Goal: Task Accomplishment & Management: Use online tool/utility

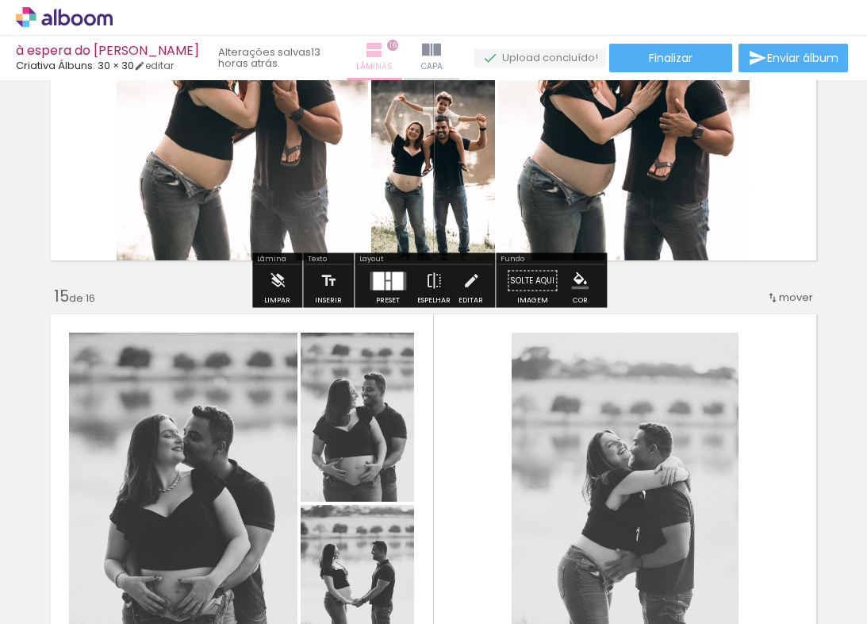
click at [387, 47] on span "16" at bounding box center [392, 45] width 11 height 11
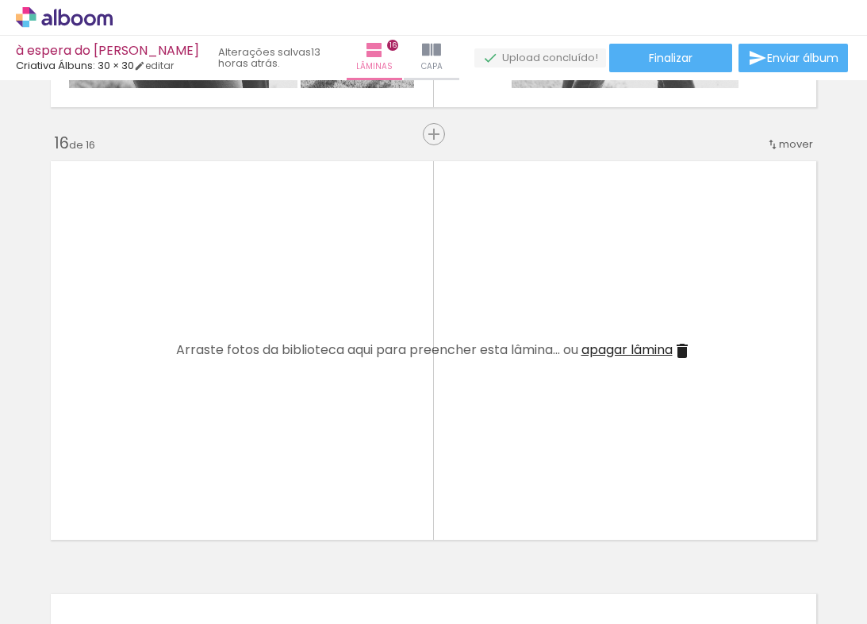
scroll to position [6661, 0]
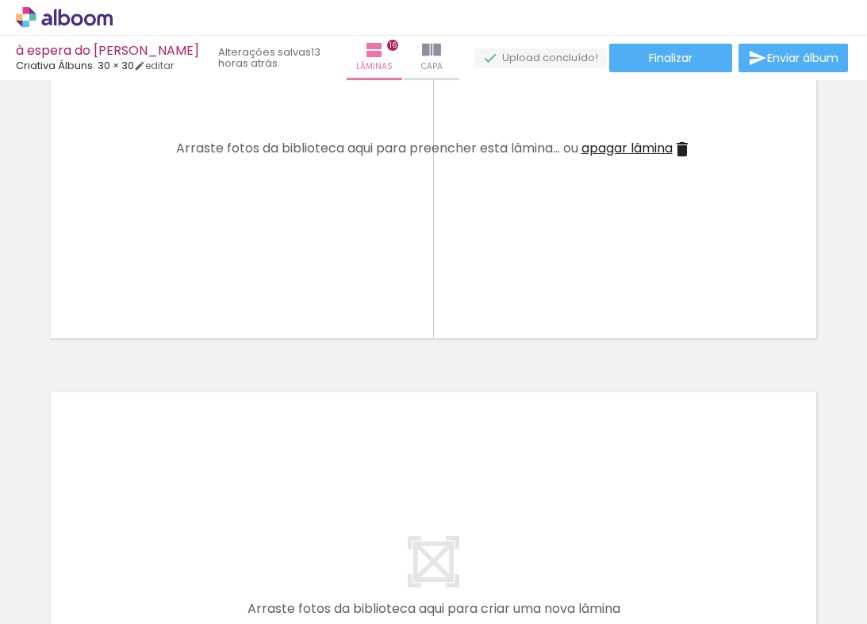
click at [634, 146] on span "apagar lâmina" at bounding box center [627, 148] width 91 height 18
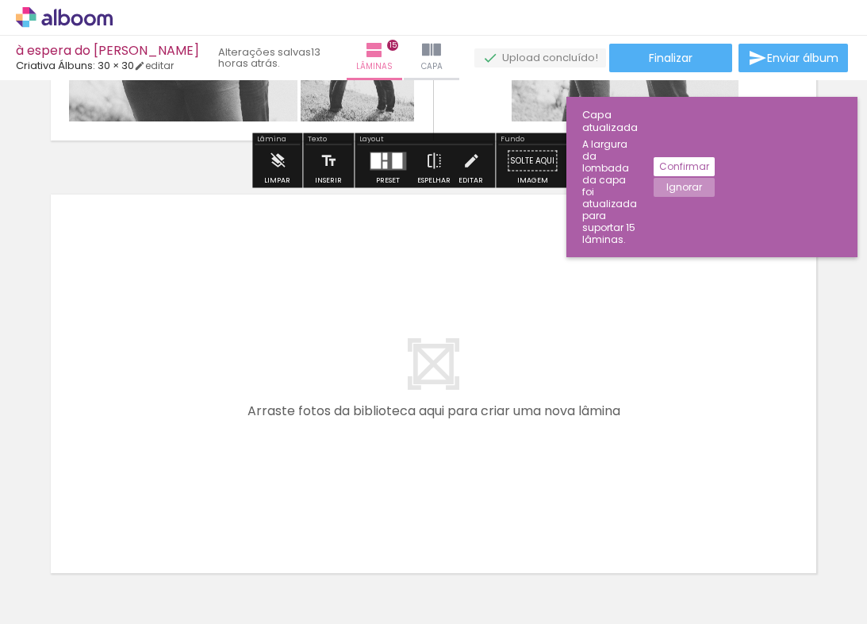
scroll to position [6537, 0]
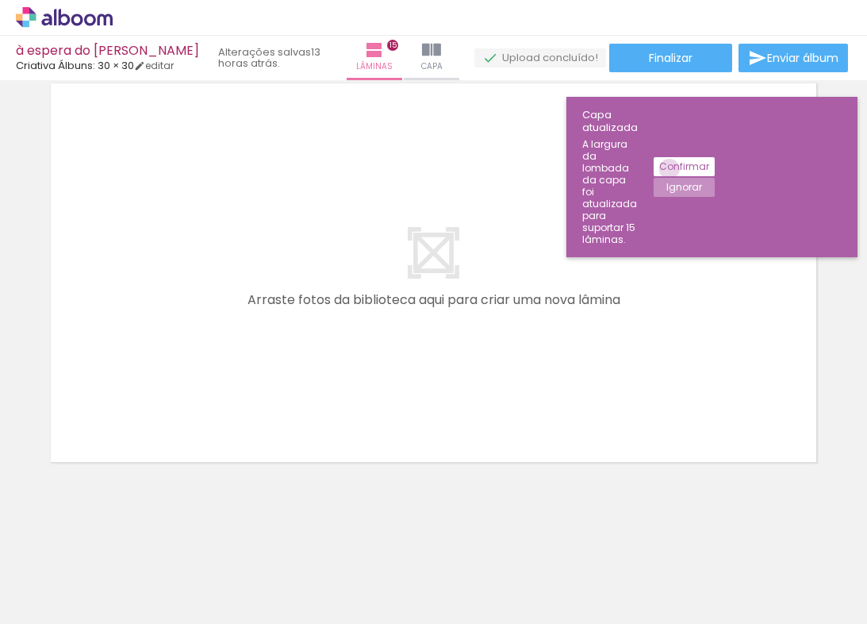
click at [0, 0] on slot "Confirmar" at bounding box center [0, 0] width 0 height 0
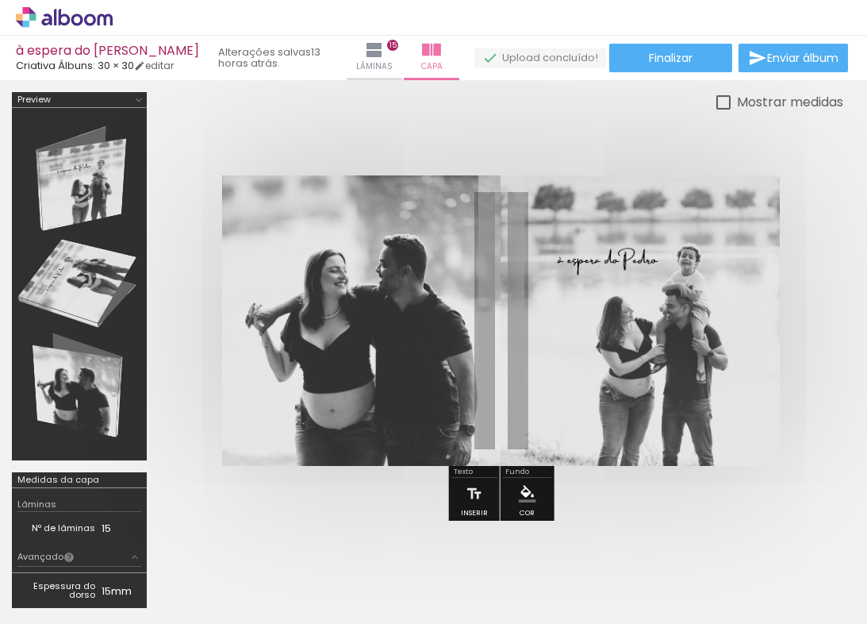
scroll to position [214, 0]
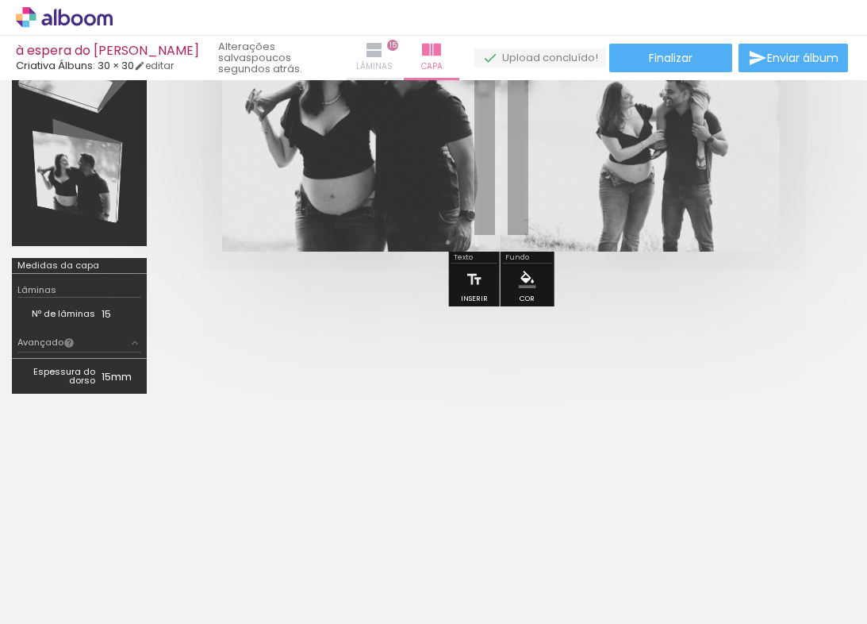
click at [365, 54] on iron-icon at bounding box center [374, 49] width 19 height 19
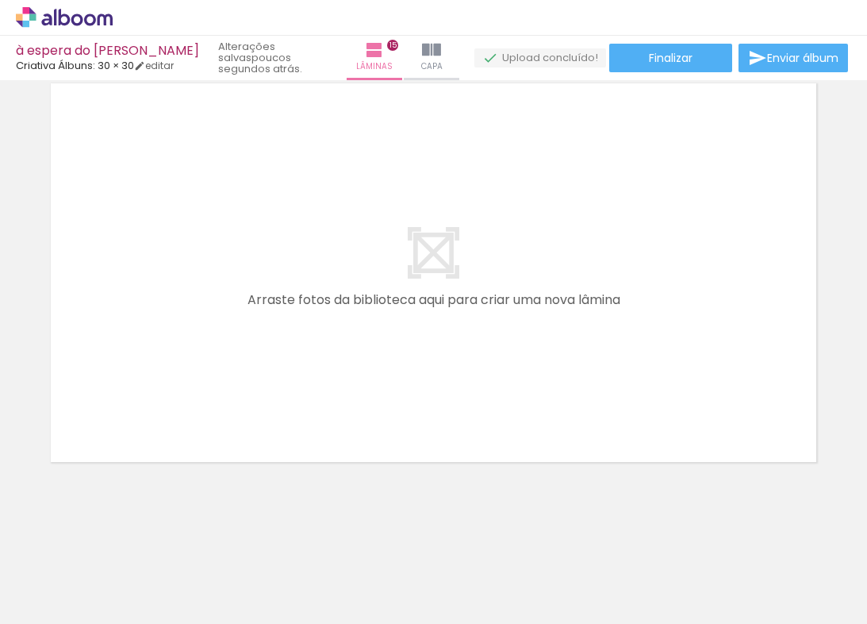
scroll to position [0, 910]
drag, startPoint x: 127, startPoint y: 617, endPoint x: 184, endPoint y: 621, distance: 57.3
click at [130, 621] on iron-horizontal-list at bounding box center [114, 574] width 32 height 99
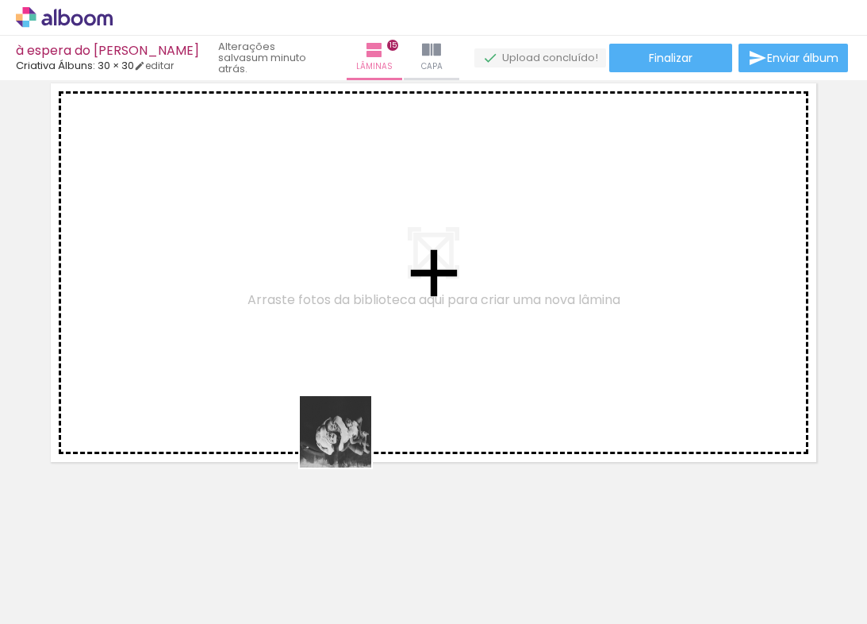
drag, startPoint x: 348, startPoint y: 459, endPoint x: 349, endPoint y: 363, distance: 96.0
click at [349, 363] on quentale-workspace at bounding box center [433, 312] width 867 height 624
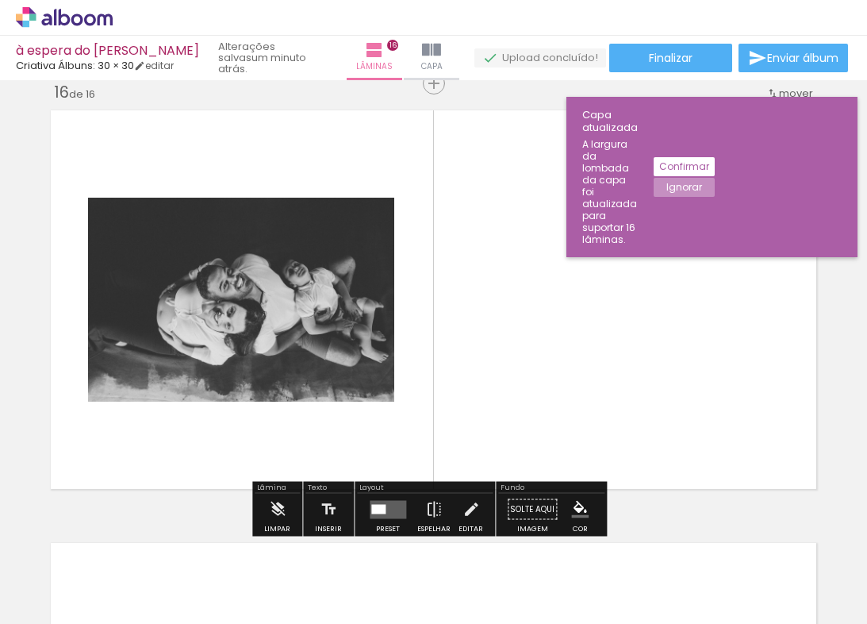
scroll to position [6507, 0]
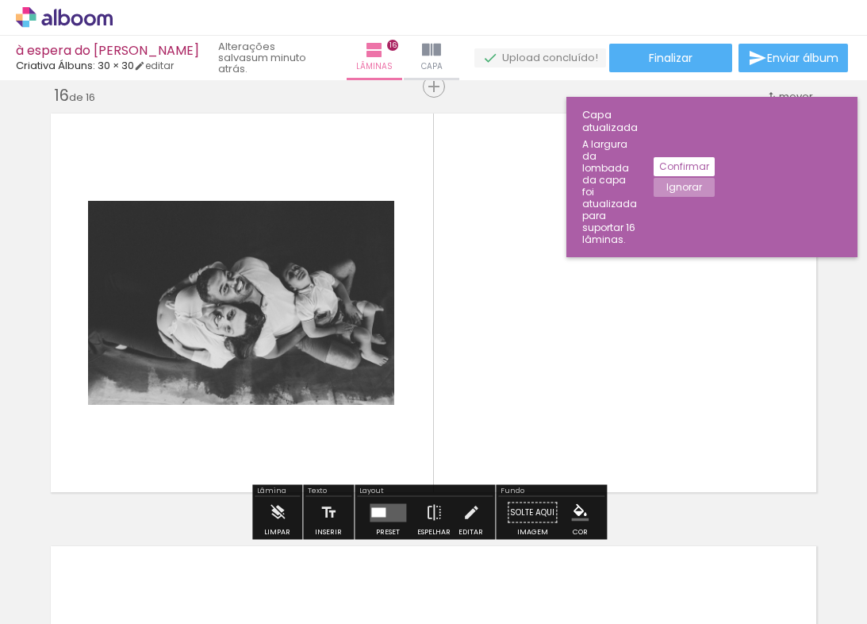
click at [298, 335] on quentale-photo at bounding box center [241, 303] width 306 height 204
click at [326, 330] on quentale-photo at bounding box center [241, 303] width 306 height 204
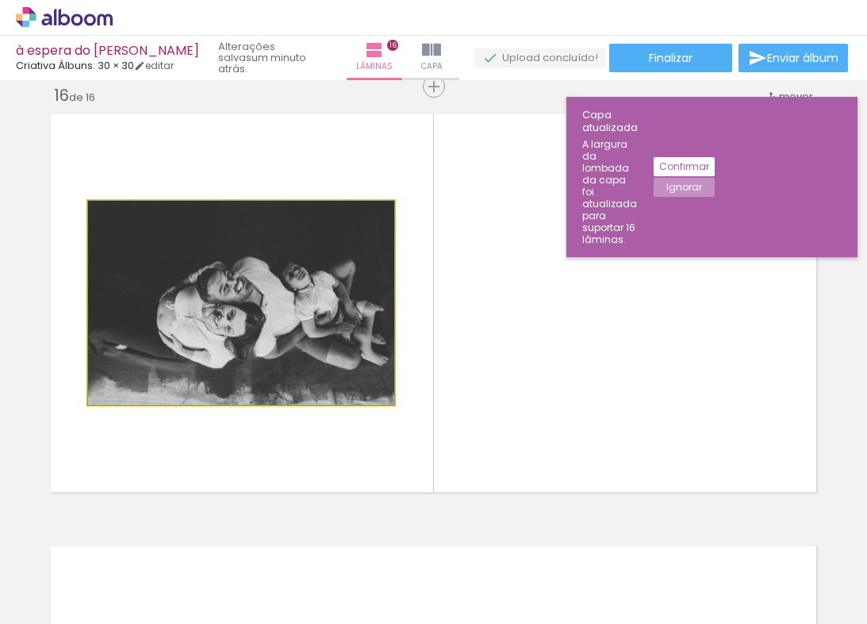
click at [326, 330] on quentale-photo at bounding box center [241, 303] width 306 height 204
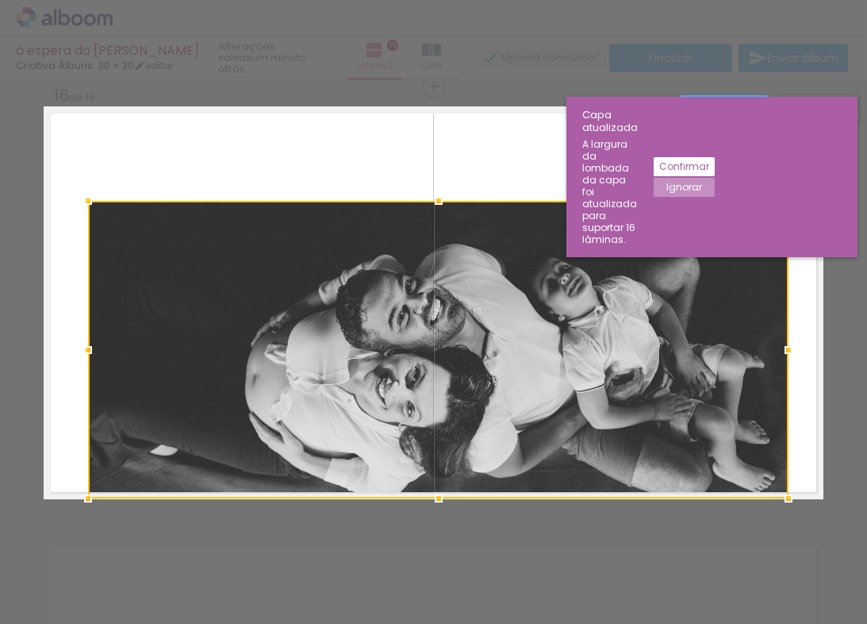
drag, startPoint x: 390, startPoint y: 405, endPoint x: 784, endPoint y: 530, distance: 413.6
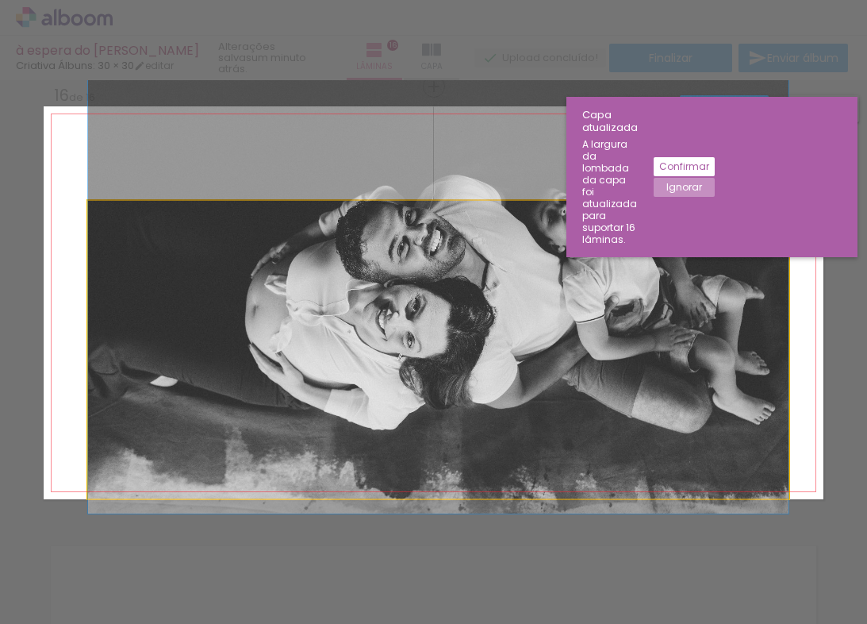
drag, startPoint x: 297, startPoint y: 295, endPoint x: 279, endPoint y: 229, distance: 68.3
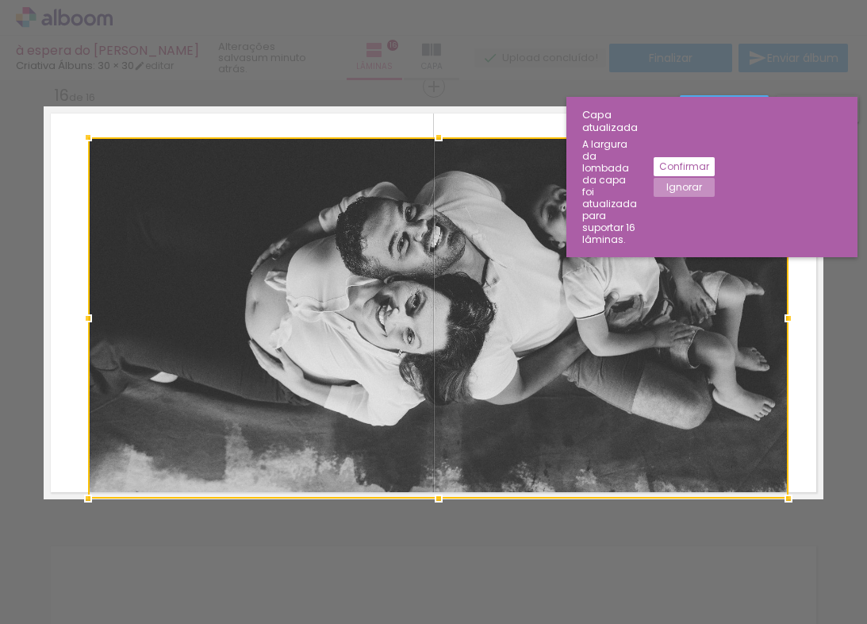
drag, startPoint x: 430, startPoint y: 201, endPoint x: 441, endPoint y: 101, distance: 100.6
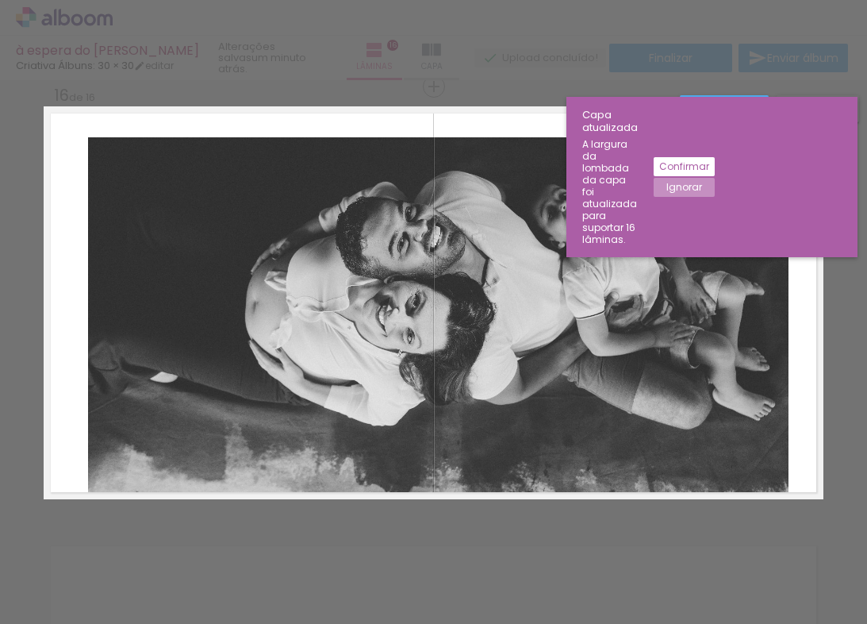
click at [425, 191] on quentale-photo at bounding box center [438, 317] width 701 height 361
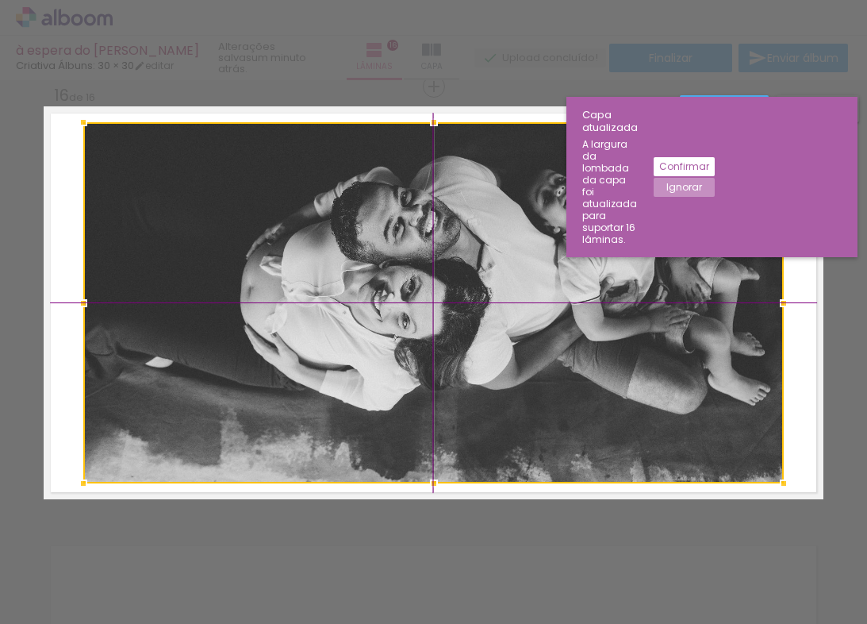
drag, startPoint x: 501, startPoint y: 275, endPoint x: 499, endPoint y: 263, distance: 12.1
click at [499, 263] on div at bounding box center [433, 302] width 701 height 361
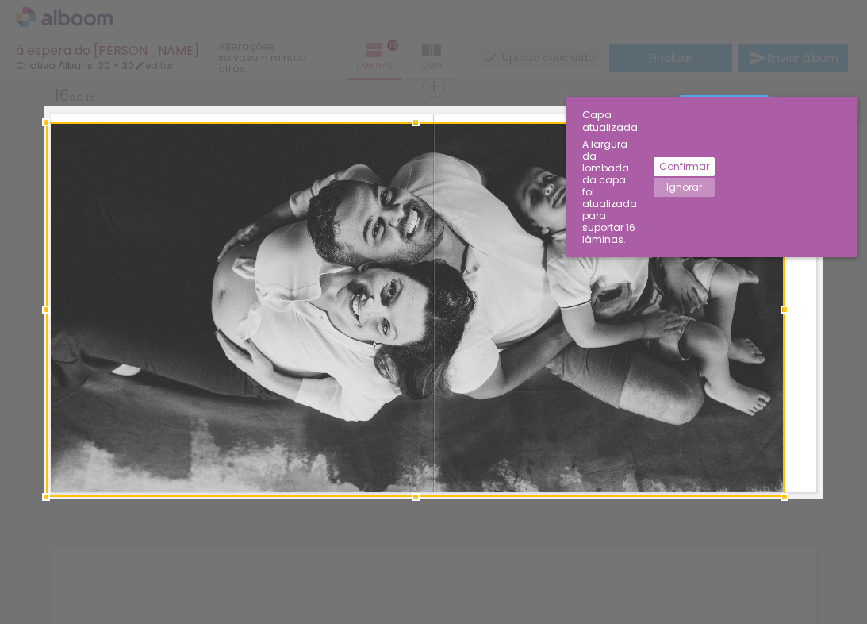
drag, startPoint x: 77, startPoint y: 483, endPoint x: 20, endPoint y: 508, distance: 62.2
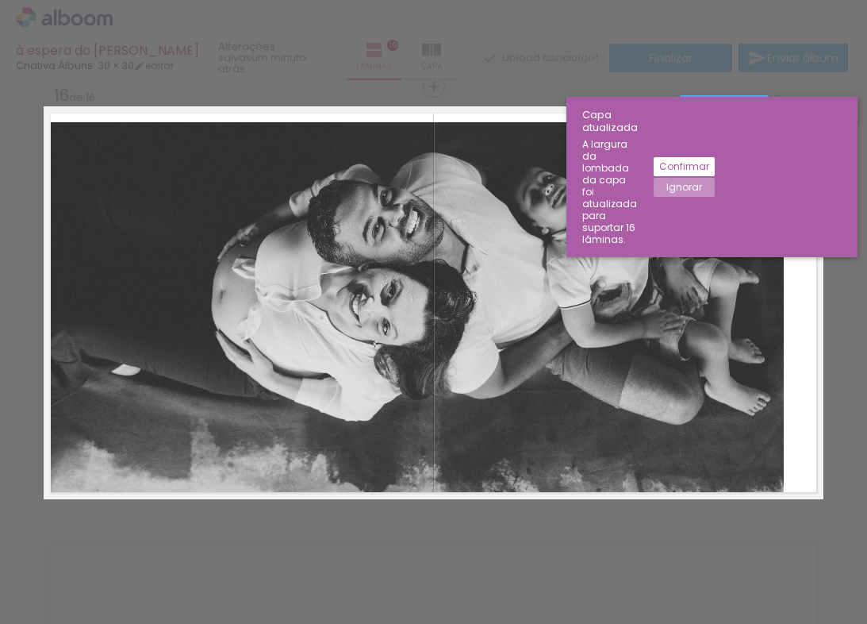
click at [722, 317] on quentale-photo at bounding box center [415, 309] width 739 height 375
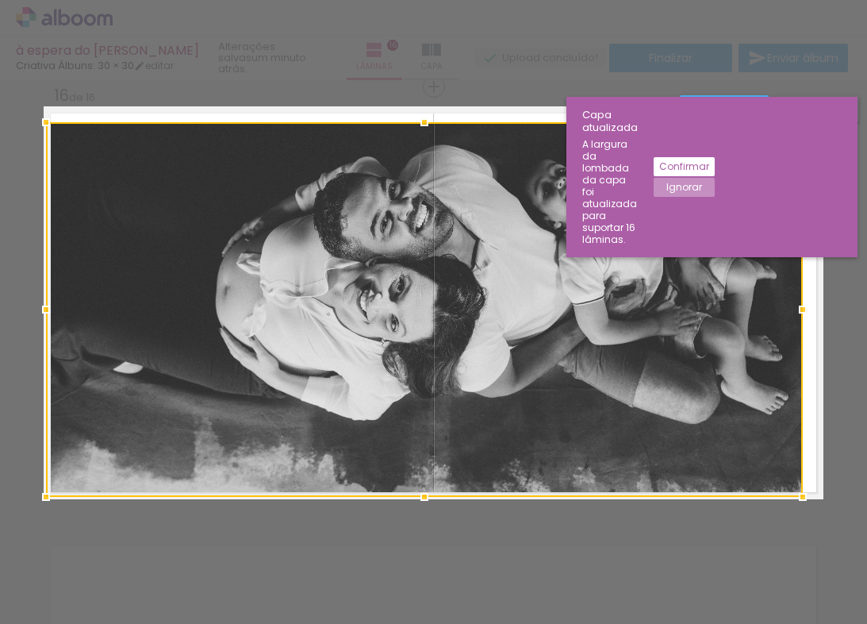
drag, startPoint x: 782, startPoint y: 310, endPoint x: 858, endPoint y: 313, distance: 76.2
click at [858, 313] on div "Inserir lâmina 1 de 16 Inserir lâmina 2 de 16 Inserir lâmina 3 de 16 Inserir lâ…" at bounding box center [433, 352] width 867 height 544
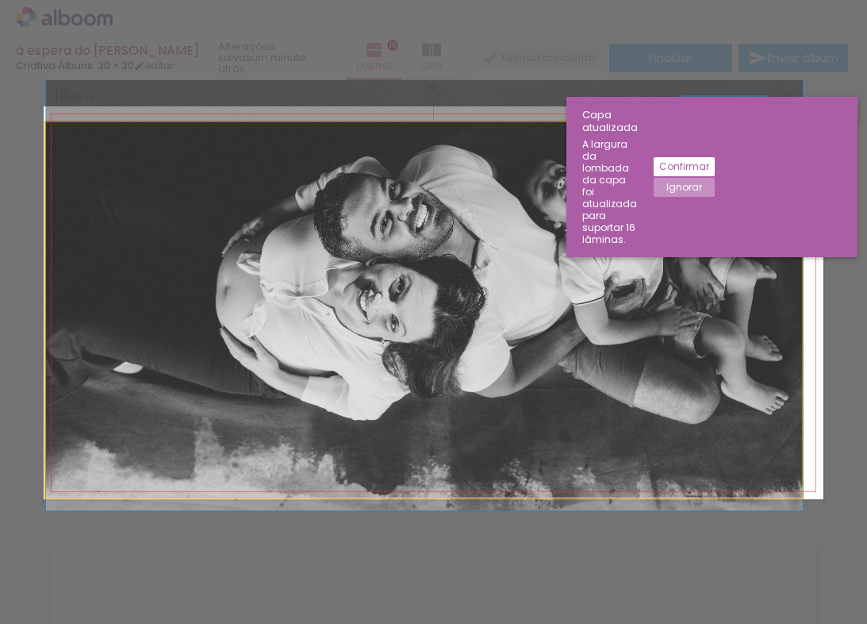
click at [587, 329] on quentale-photo at bounding box center [424, 309] width 757 height 375
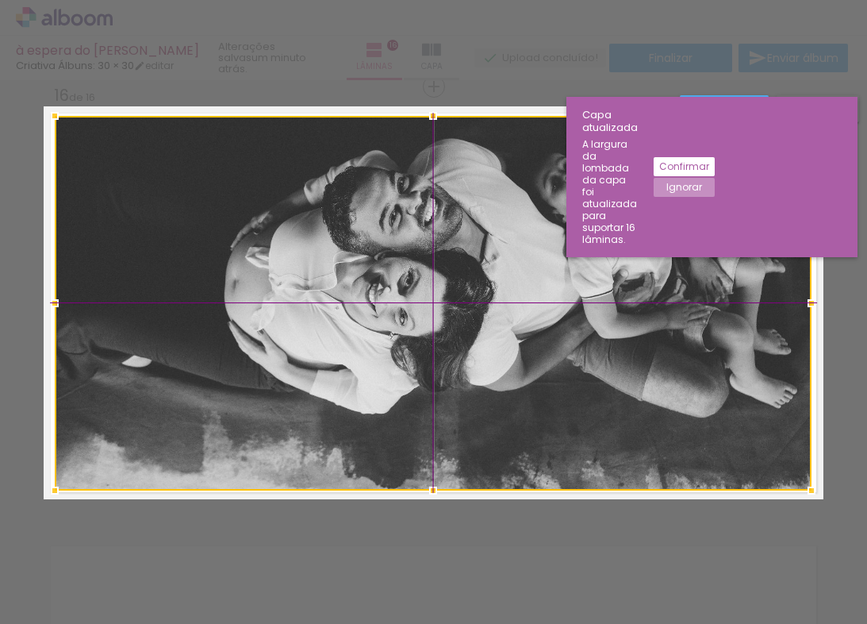
drag, startPoint x: 531, startPoint y: 317, endPoint x: 530, endPoint y: 334, distance: 17.5
click at [530, 334] on div at bounding box center [433, 303] width 757 height 375
click at [530, 332] on div at bounding box center [433, 303] width 757 height 375
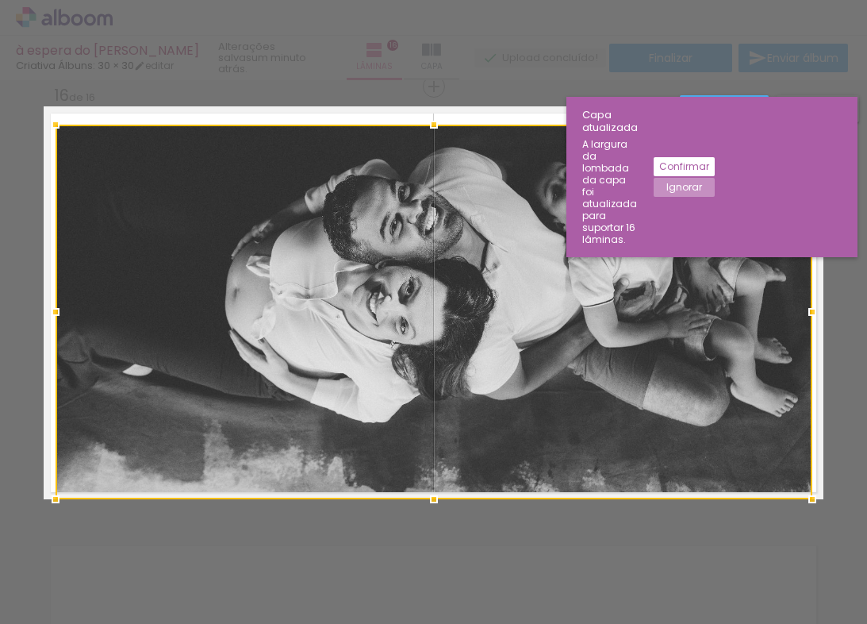
drag, startPoint x: 499, startPoint y: 305, endPoint x: 498, endPoint y: 360, distance: 54.8
click at [500, 374] on div at bounding box center [434, 312] width 757 height 375
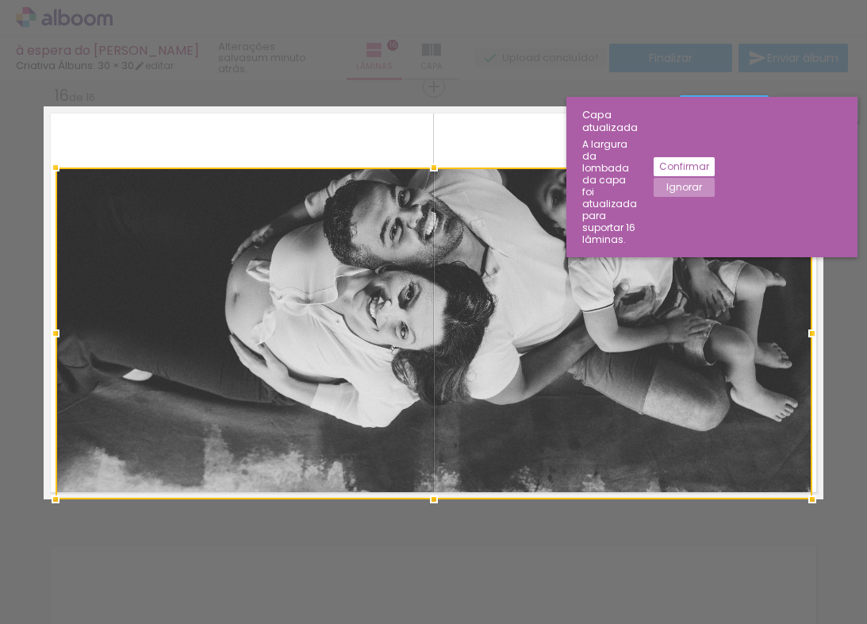
drag, startPoint x: 426, startPoint y: 123, endPoint x: 447, endPoint y: 88, distance: 40.6
click at [440, 0] on div "à espera do Pedro Criativa Álbuns: 30 × 30 editar um minuto atrás. Lâminas 16 C…" at bounding box center [433, 0] width 867 height 0
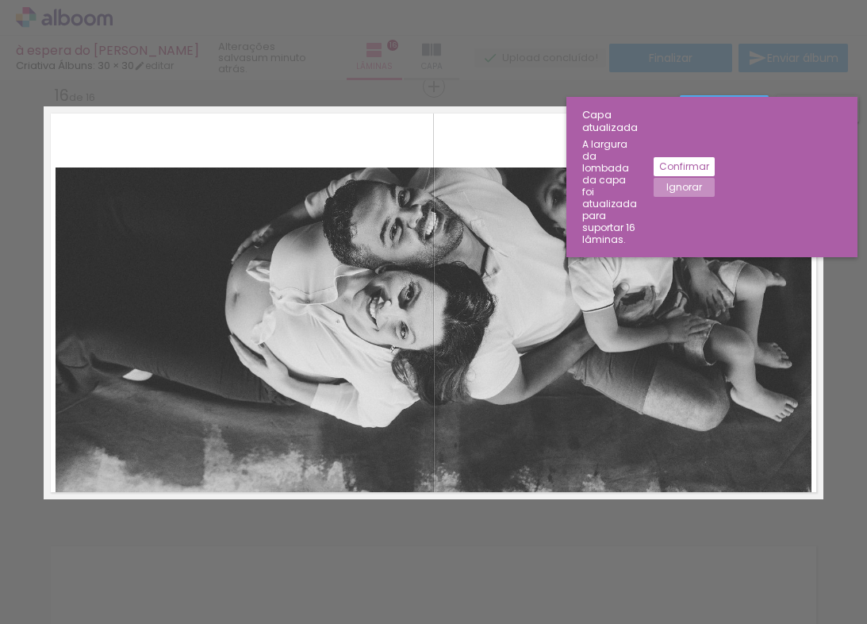
drag, startPoint x: 462, startPoint y: 211, endPoint x: 459, endPoint y: 198, distance: 13.7
click at [461, 211] on quentale-photo at bounding box center [434, 333] width 757 height 332
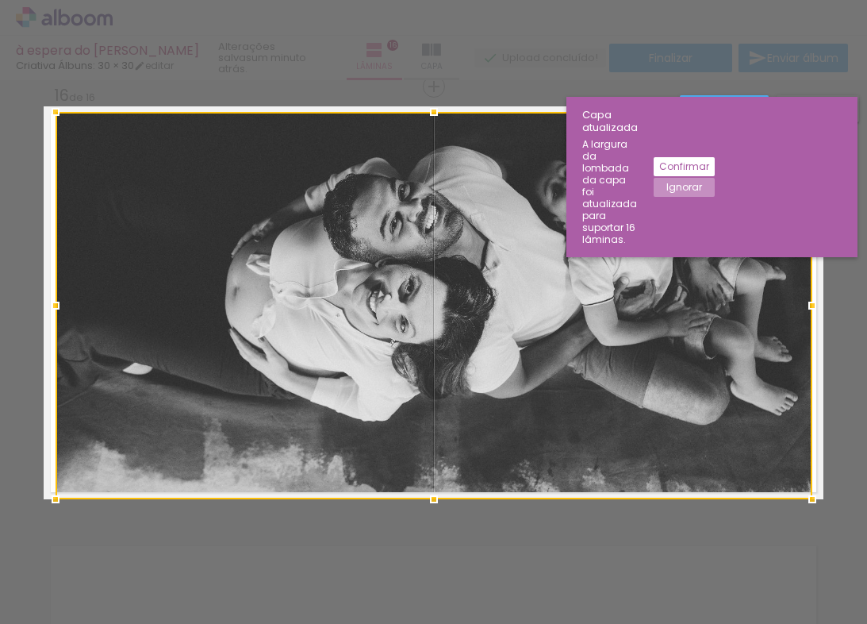
drag, startPoint x: 429, startPoint y: 167, endPoint x: 435, endPoint y: 155, distance: 13.1
click at [435, 155] on div at bounding box center [434, 305] width 757 height 387
click at [485, 314] on div at bounding box center [434, 305] width 757 height 387
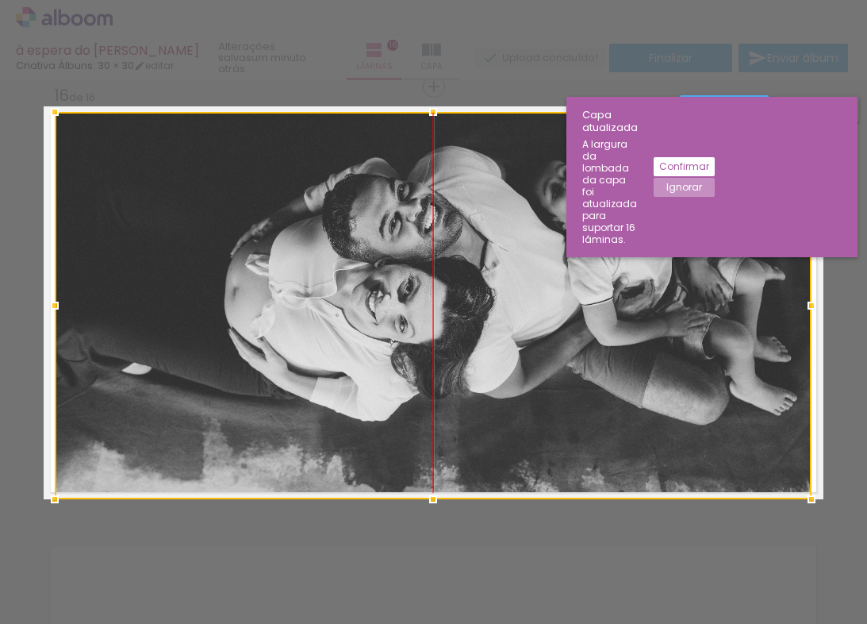
drag, startPoint x: 450, startPoint y: 311, endPoint x: 452, endPoint y: 370, distance: 58.7
click at [451, 374] on div at bounding box center [433, 305] width 757 height 387
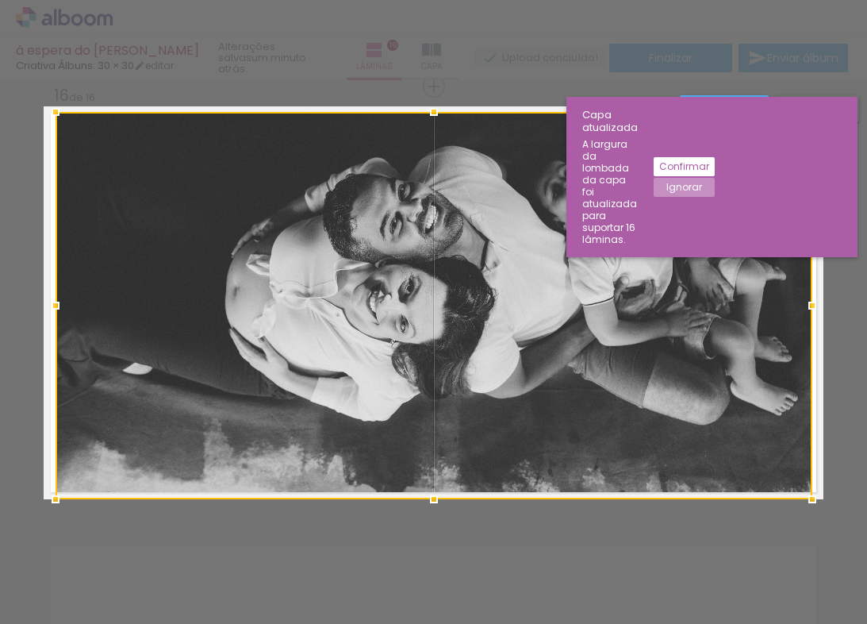
drag, startPoint x: 491, startPoint y: 284, endPoint x: 493, endPoint y: 349, distance: 65.1
click at [493, 349] on div at bounding box center [434, 305] width 757 height 387
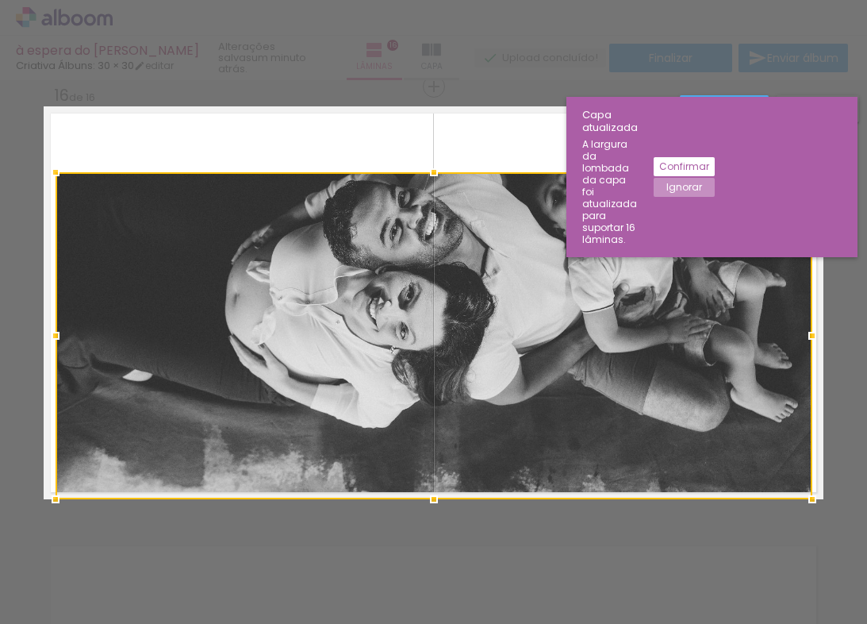
drag, startPoint x: 427, startPoint y: 111, endPoint x: 462, endPoint y: 86, distance: 43.2
click at [480, 0] on div "à espera do Pedro Criativa Álbuns: 30 × 30 editar um minuto atrás. Lâminas 16 C…" at bounding box center [433, 0] width 867 height 0
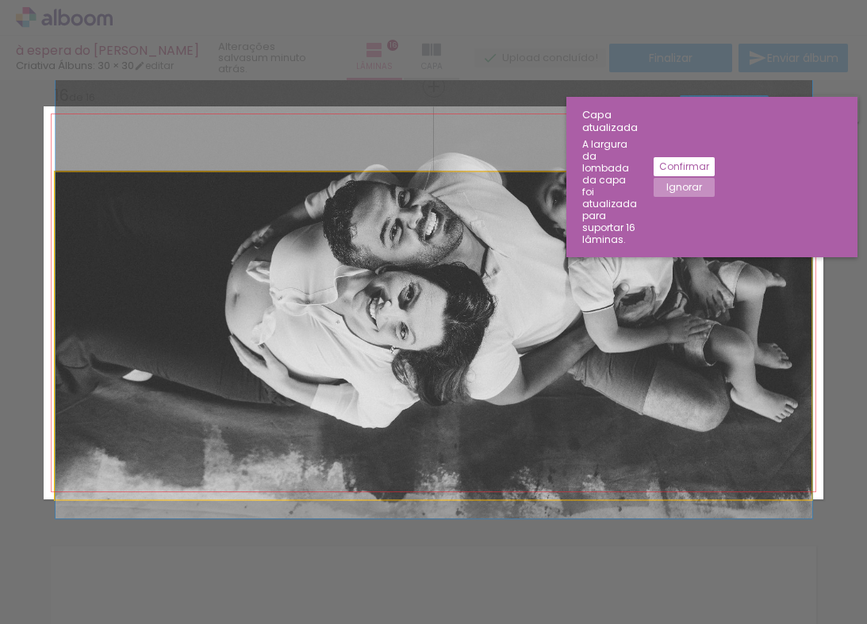
drag, startPoint x: 425, startPoint y: 236, endPoint x: 425, endPoint y: 207, distance: 28.6
click at [426, 236] on quentale-photo at bounding box center [434, 335] width 757 height 327
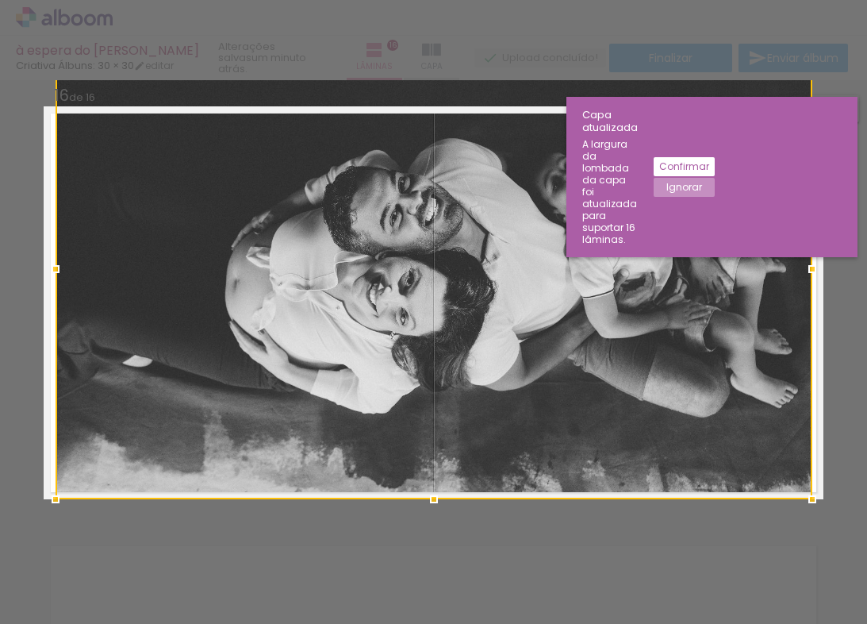
drag, startPoint x: 426, startPoint y: 168, endPoint x: 443, endPoint y: 63, distance: 106.1
click at [443, 0] on div "à espera do Pedro Criativa Álbuns: 30 × 30 editar um minuto atrás. Lâminas 16 C…" at bounding box center [433, 0] width 867 height 0
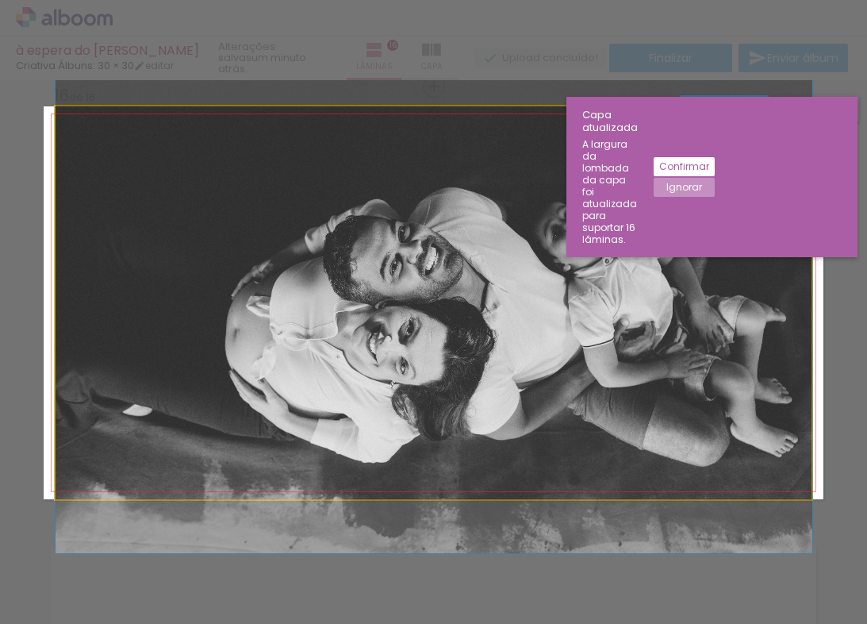
drag, startPoint x: 472, startPoint y: 257, endPoint x: 474, endPoint y: 298, distance: 41.3
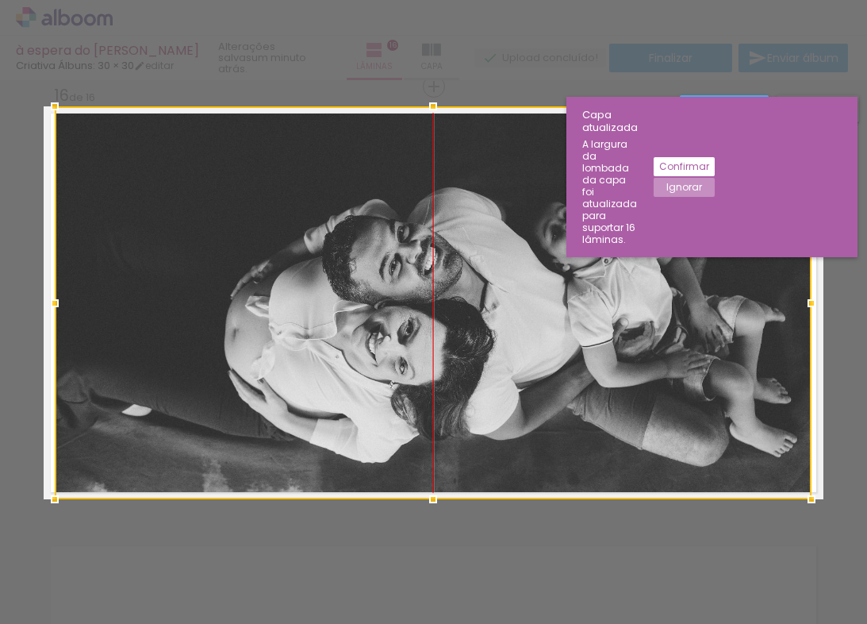
drag, startPoint x: 475, startPoint y: 304, endPoint x: 473, endPoint y: 271, distance: 32.6
click at [473, 271] on div at bounding box center [433, 302] width 757 height 393
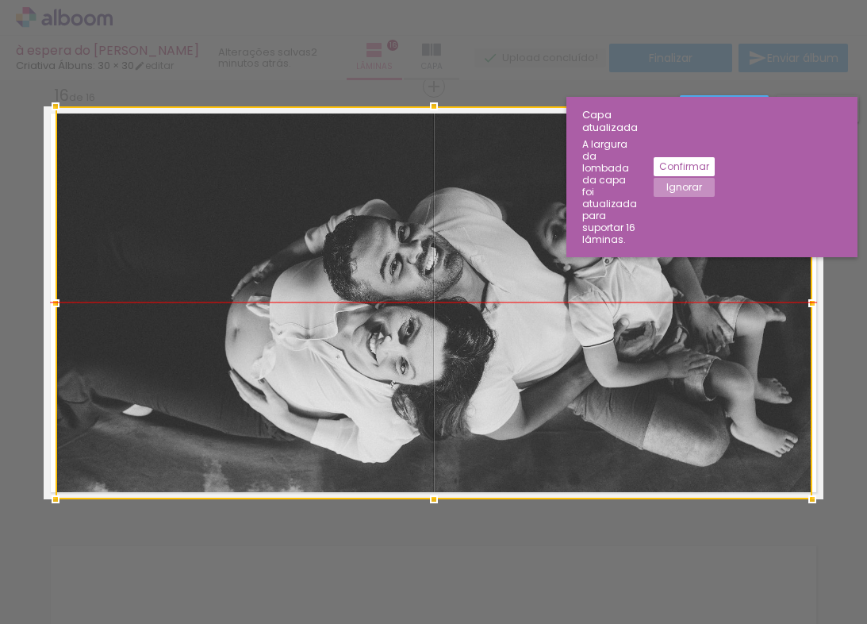
drag, startPoint x: 483, startPoint y: 279, endPoint x: 478, endPoint y: 244, distance: 35.4
click at [478, 244] on div at bounding box center [434, 302] width 757 height 393
click at [0, 0] on slot "Ignorar" at bounding box center [0, 0] width 0 height 0
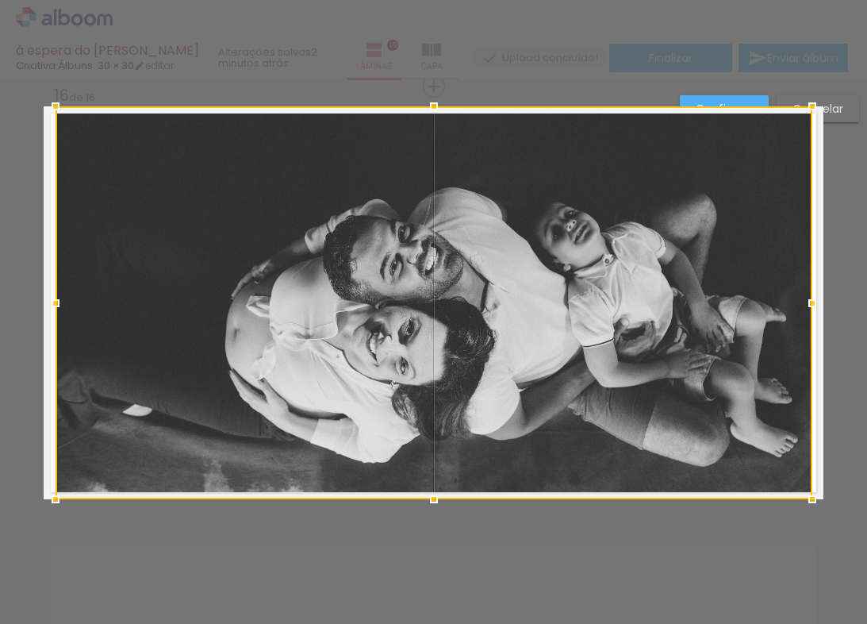
click at [518, 390] on div at bounding box center [434, 302] width 757 height 393
click at [673, 75] on div at bounding box center [433, 40] width 867 height 80
click at [0, 0] on slot "Cancelar" at bounding box center [0, 0] width 0 height 0
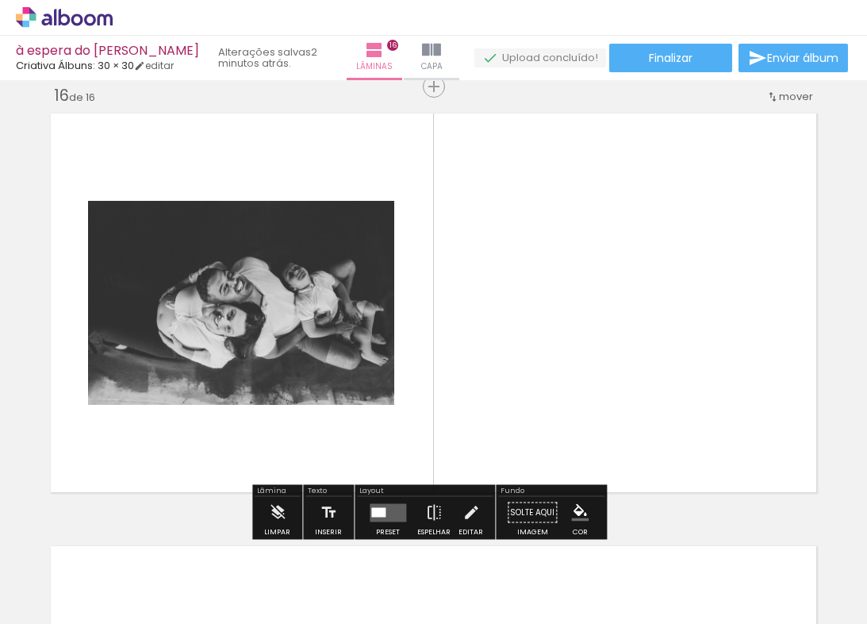
click at [303, 312] on quentale-photo at bounding box center [241, 303] width 306 height 204
click at [281, 506] on iron-icon at bounding box center [277, 513] width 17 height 32
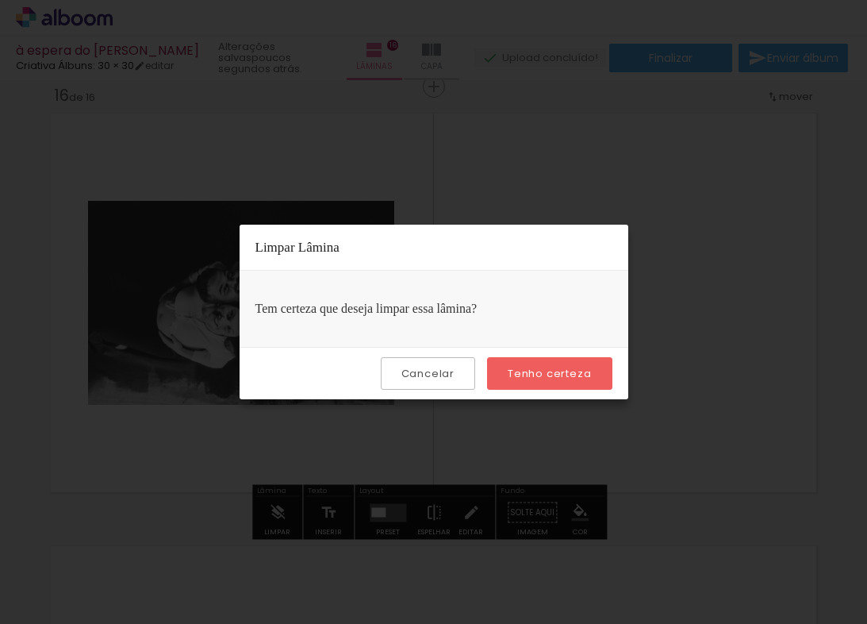
click at [0, 0] on slot "Tenho certeza" at bounding box center [0, 0] width 0 height 0
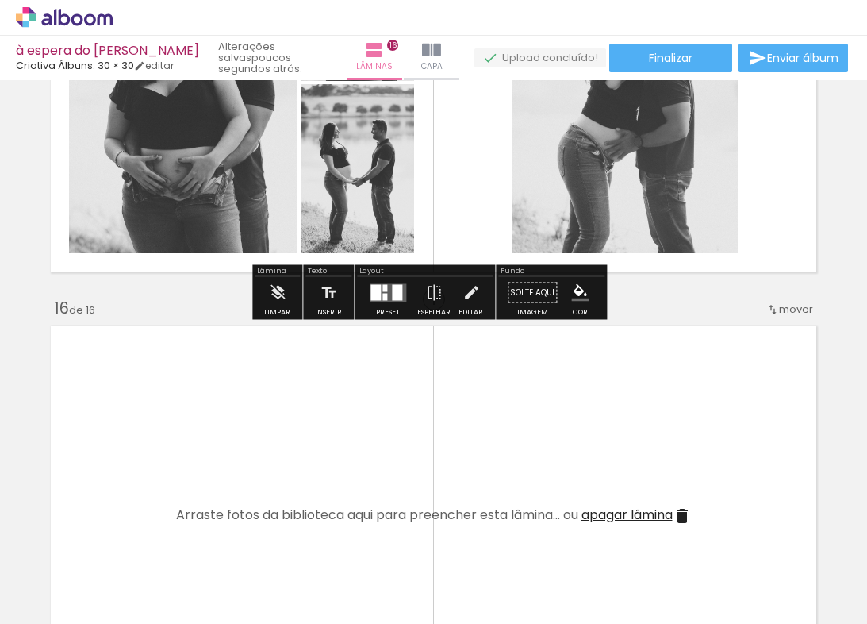
scroll to position [6622, 0]
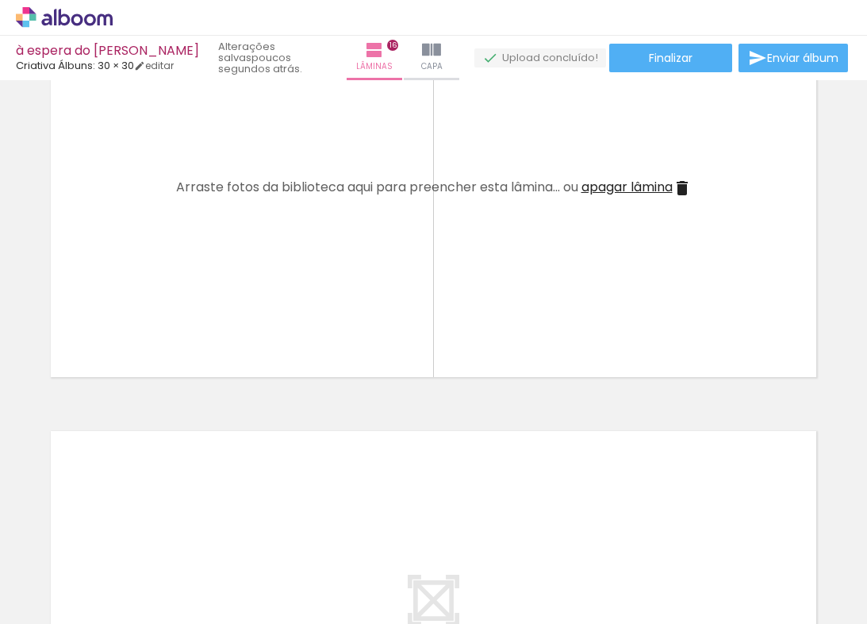
click at [95, 586] on div at bounding box center [72, 570] width 48 height 71
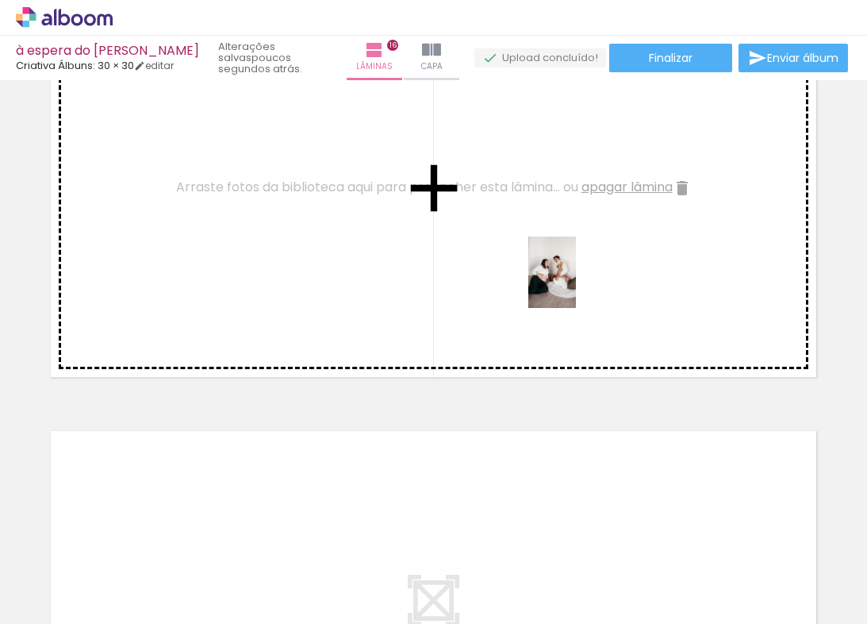
drag, startPoint x: 520, startPoint y: 588, endPoint x: 576, endPoint y: 284, distance: 309.1
click at [576, 284] on quentale-workspace at bounding box center [433, 312] width 867 height 624
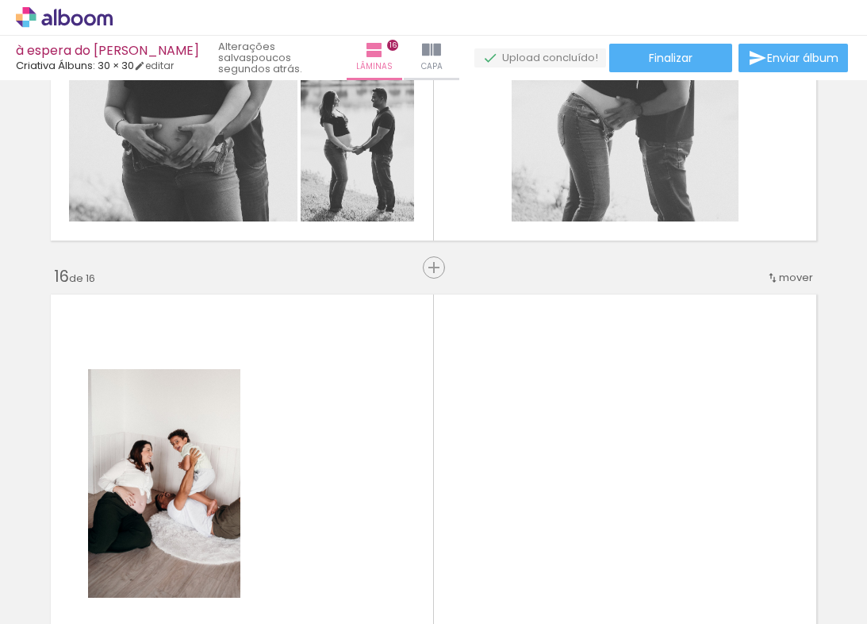
scroll to position [6435, 0]
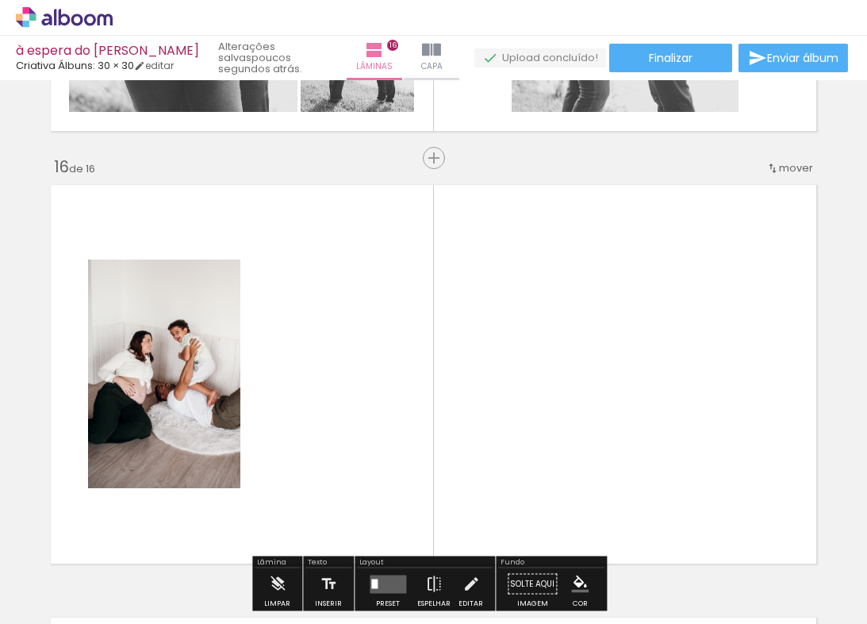
click at [167, 444] on quentale-photo at bounding box center [164, 373] width 152 height 229
click at [230, 428] on quentale-photo at bounding box center [164, 373] width 152 height 229
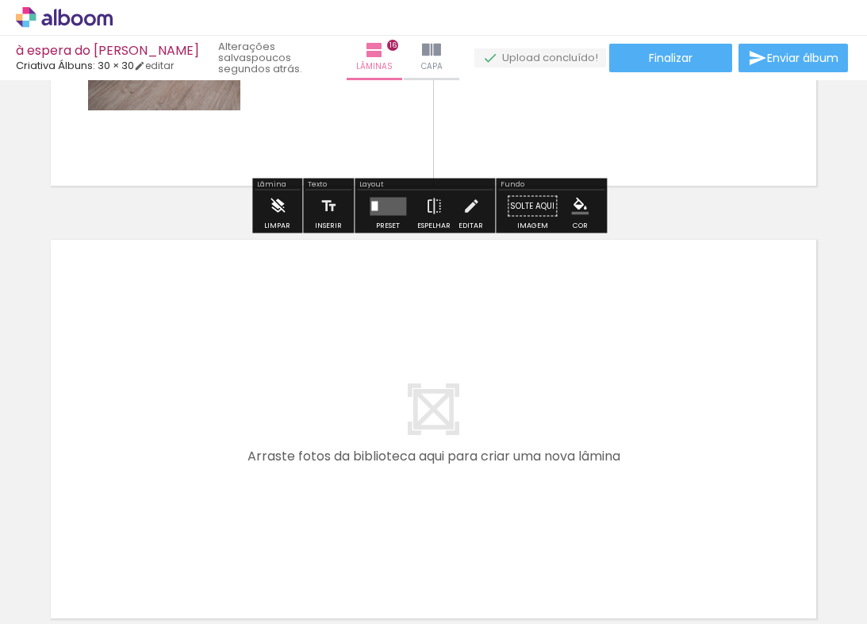
click at [274, 202] on iron-icon at bounding box center [277, 206] width 17 height 32
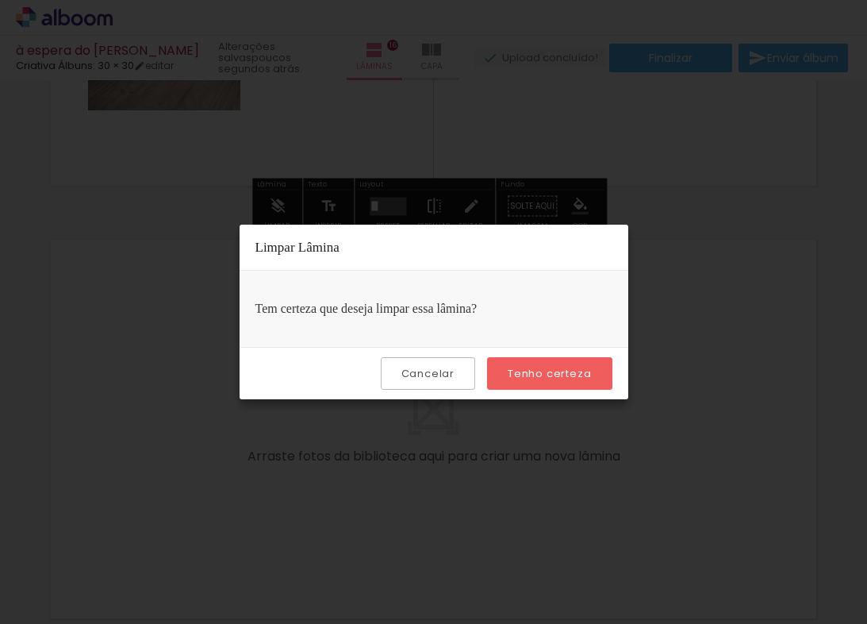
click at [0, 0] on slot "Tenho certeza" at bounding box center [0, 0] width 0 height 0
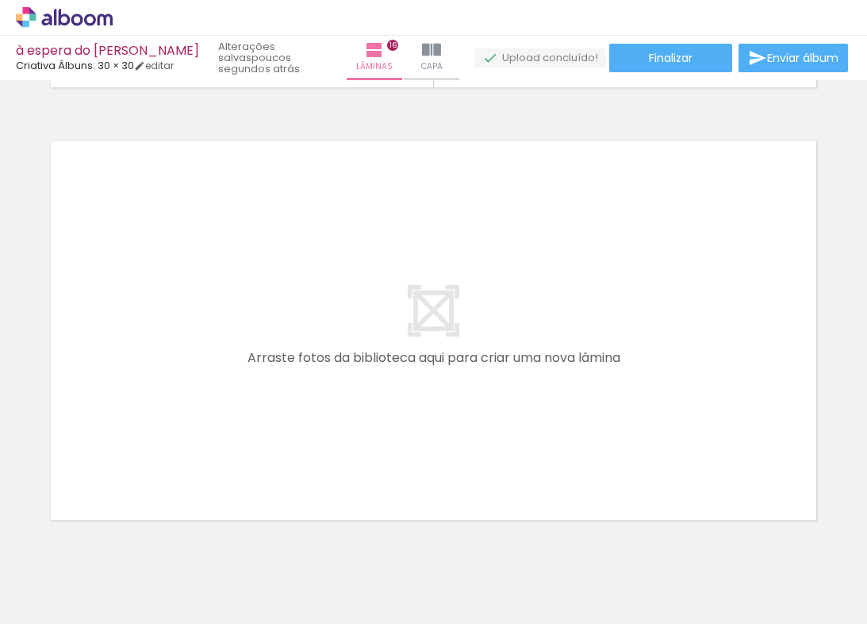
scroll to position [6915, 0]
click at [640, 332] on quentale-layouter at bounding box center [434, 327] width 780 height 393
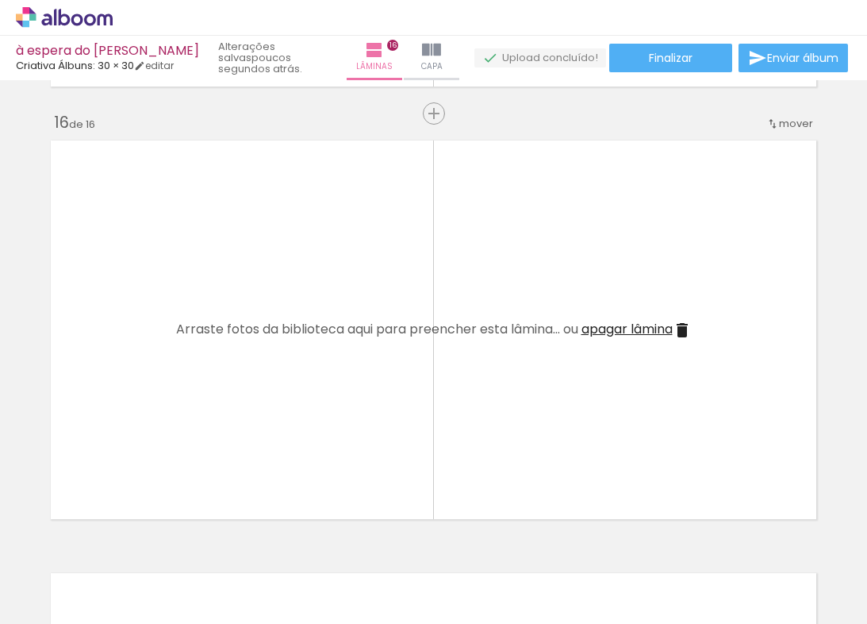
scroll to position [0, 2611]
drag, startPoint x: 236, startPoint y: 619, endPoint x: 225, endPoint y: 617, distance: 10.4
click at [130, 617] on iron-horizontal-list at bounding box center [114, 574] width 32 height 99
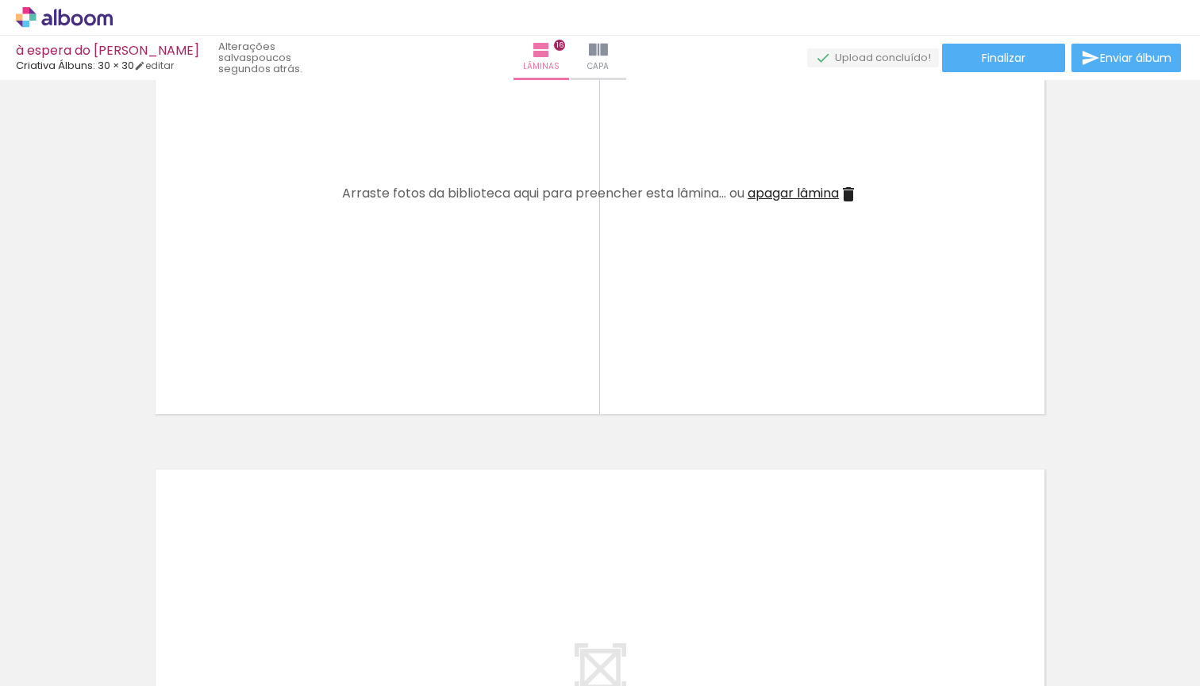
scroll to position [0, 1916]
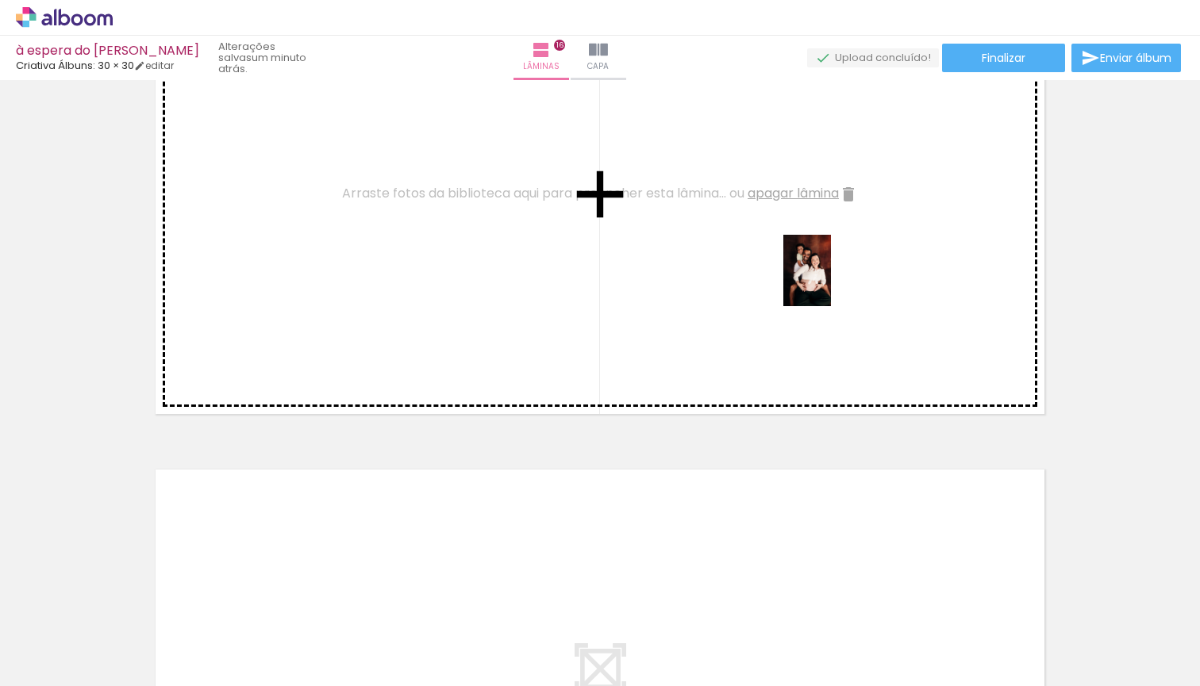
drag, startPoint x: 817, startPoint y: 644, endPoint x: 831, endPoint y: 282, distance: 362.1
click at [831, 282] on quentale-workspace at bounding box center [600, 343] width 1200 height 686
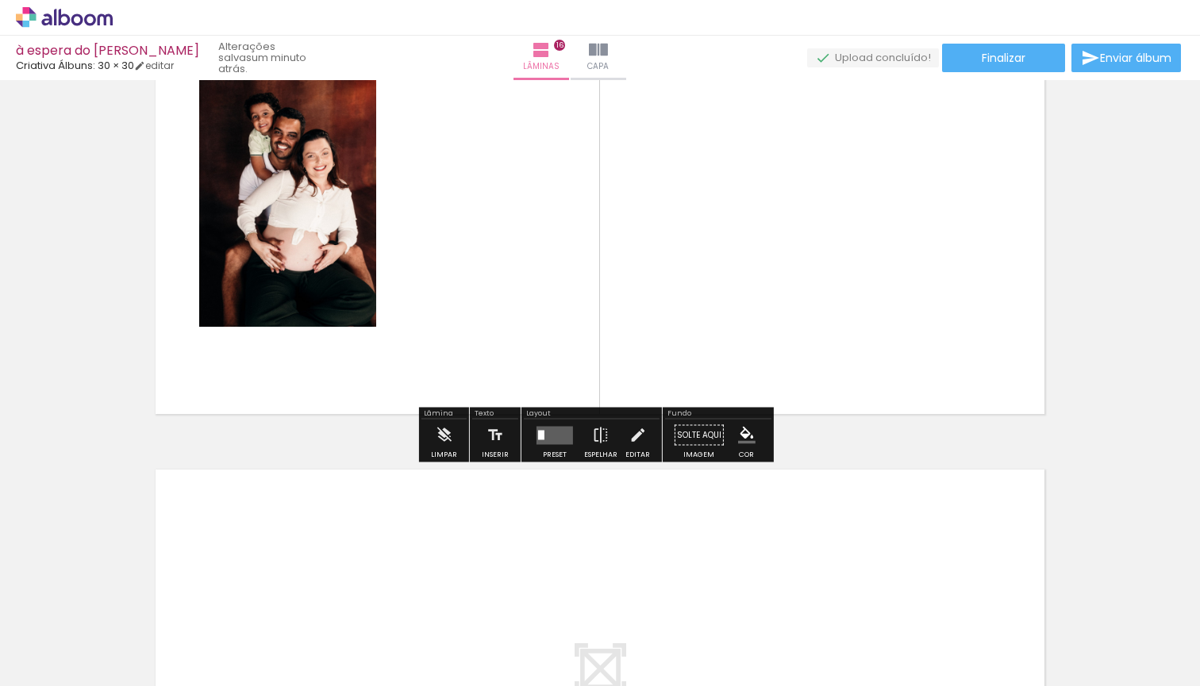
scroll to position [7397, 0]
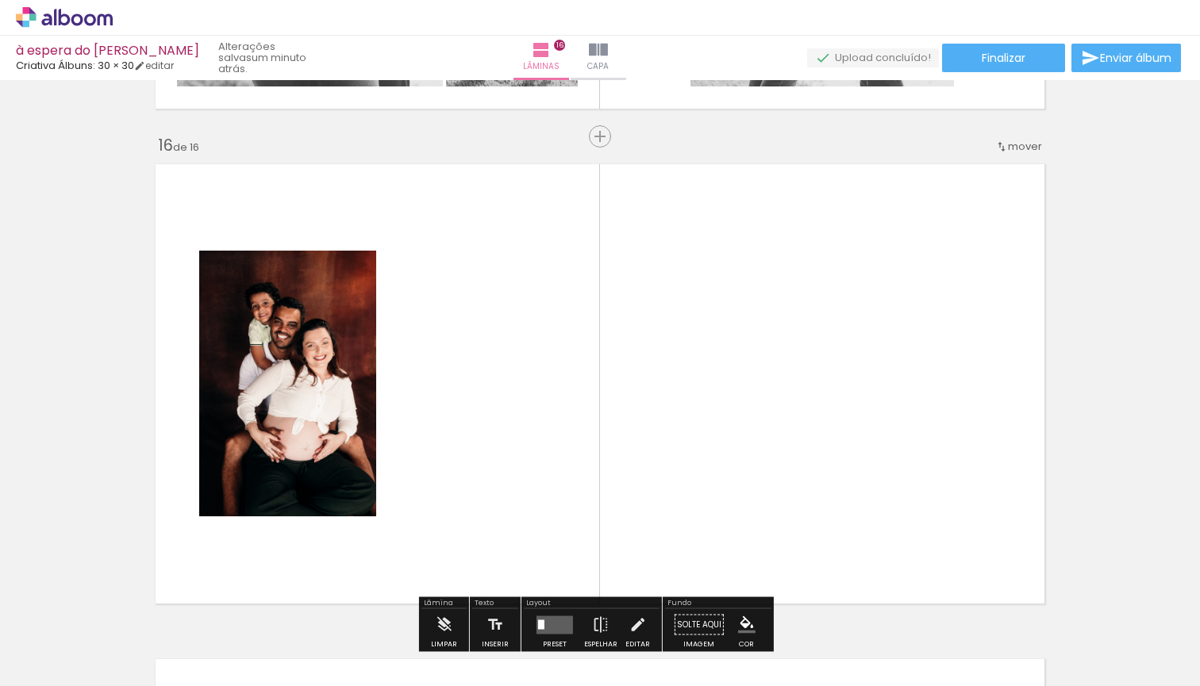
click at [721, 430] on quentale-layouter at bounding box center [600, 383] width 905 height 455
click at [742, 344] on quentale-layouter at bounding box center [600, 383] width 905 height 455
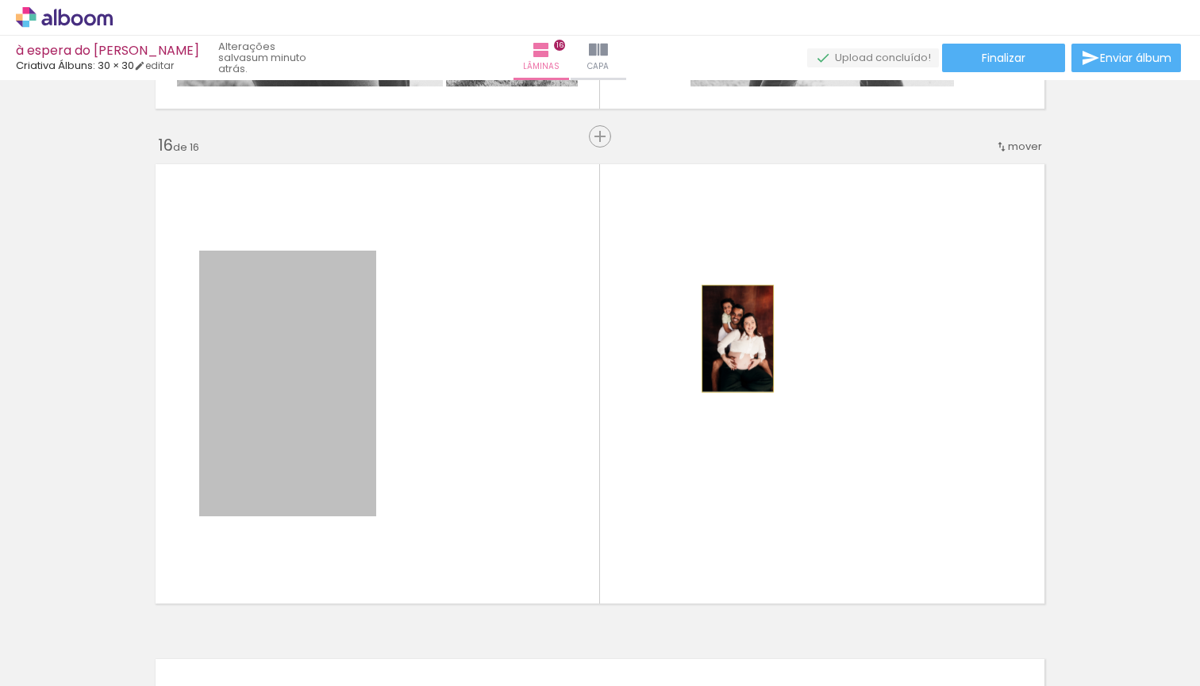
drag, startPoint x: 283, startPoint y: 371, endPoint x: 732, endPoint y: 339, distance: 449.5
click at [732, 339] on quentale-layouter at bounding box center [600, 383] width 905 height 455
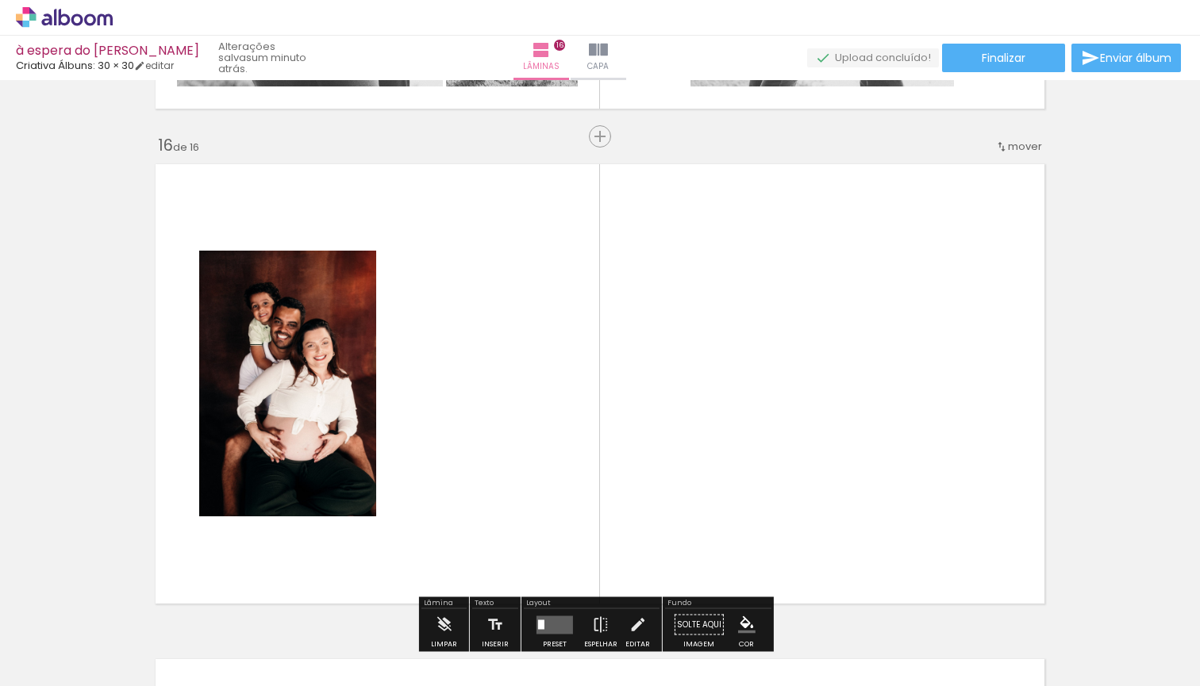
click at [568, 309] on quentale-layouter at bounding box center [600, 383] width 905 height 455
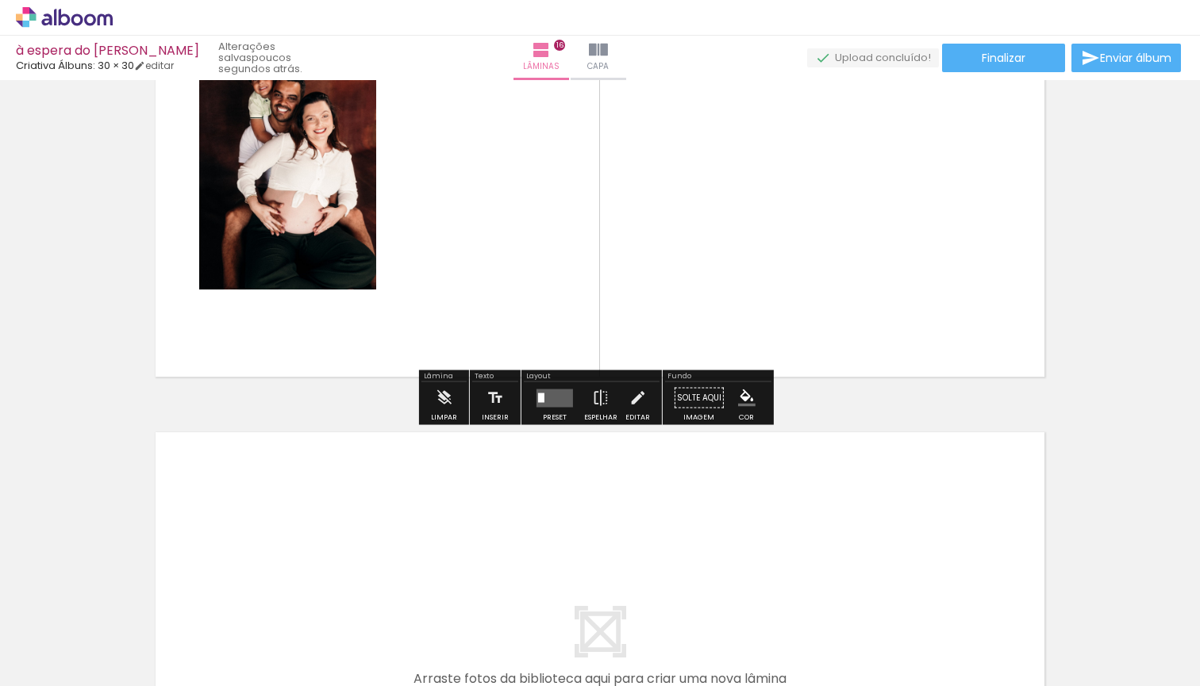
click at [793, 256] on quentale-layouter at bounding box center [600, 156] width 905 height 455
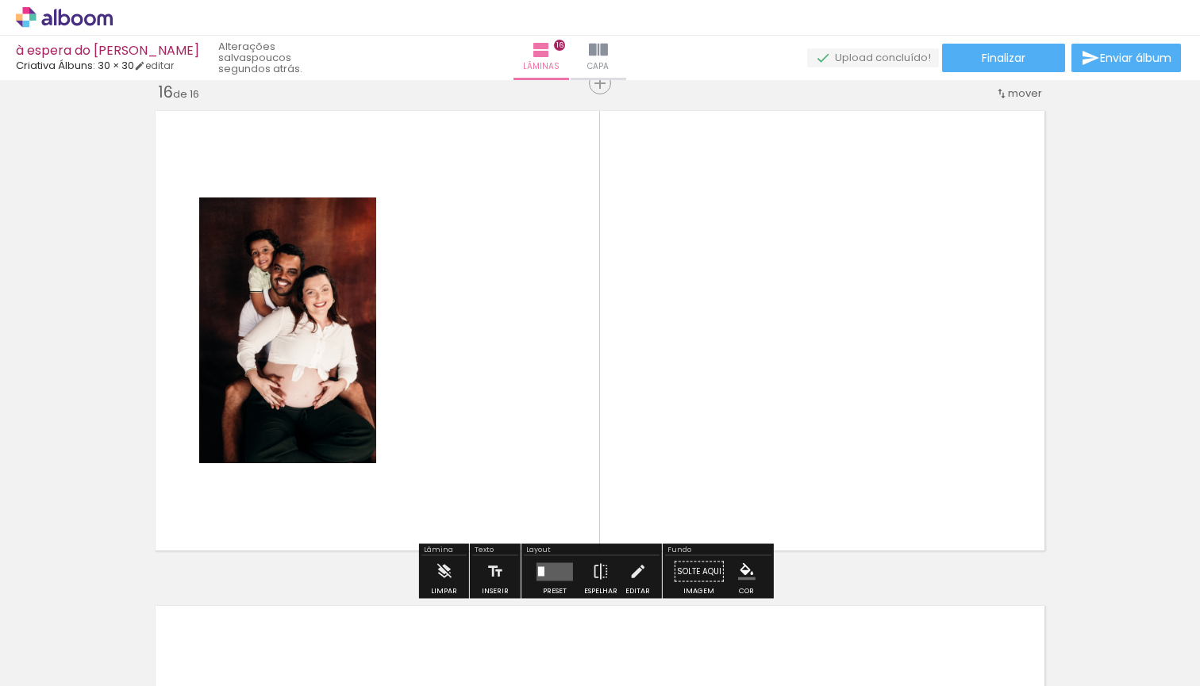
click at [538, 572] on div at bounding box center [541, 572] width 6 height 10
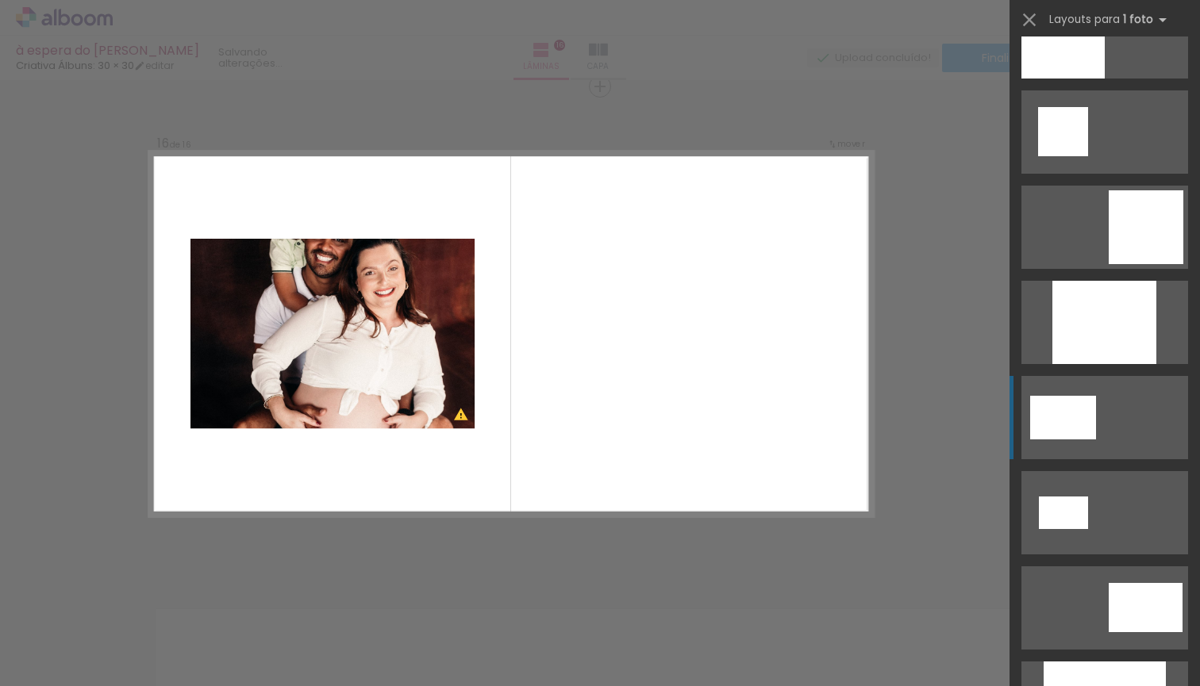
scroll to position [1792, 0]
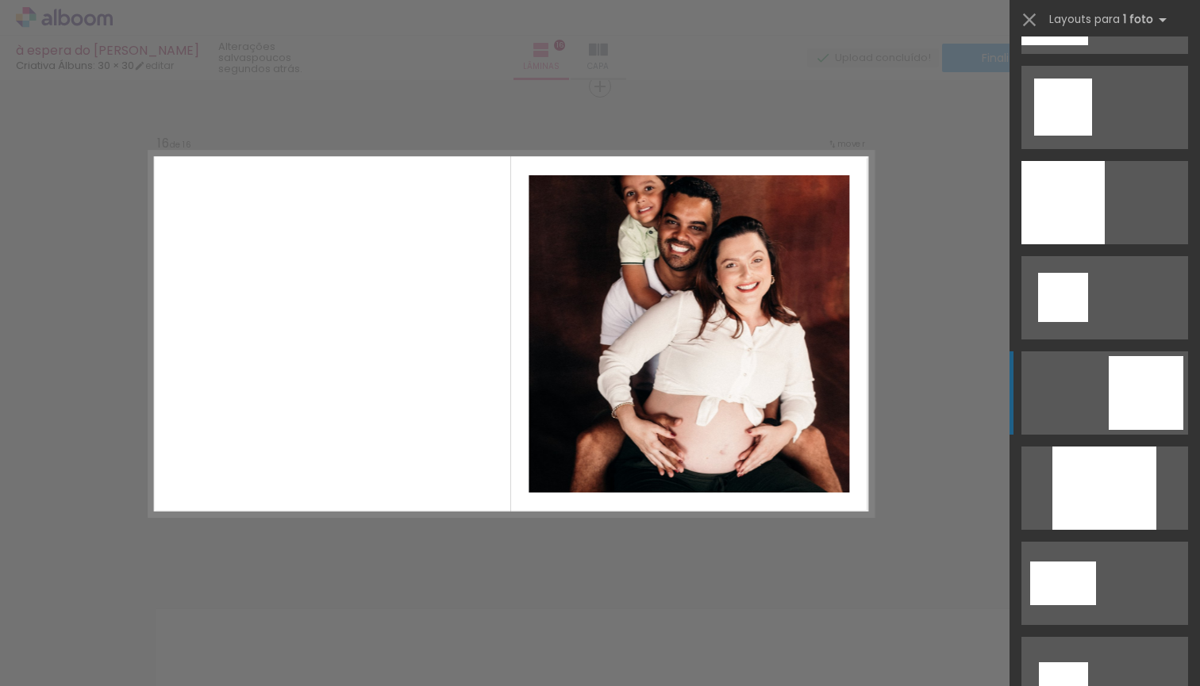
click at [1092, 136] on div at bounding box center [1063, 107] width 58 height 57
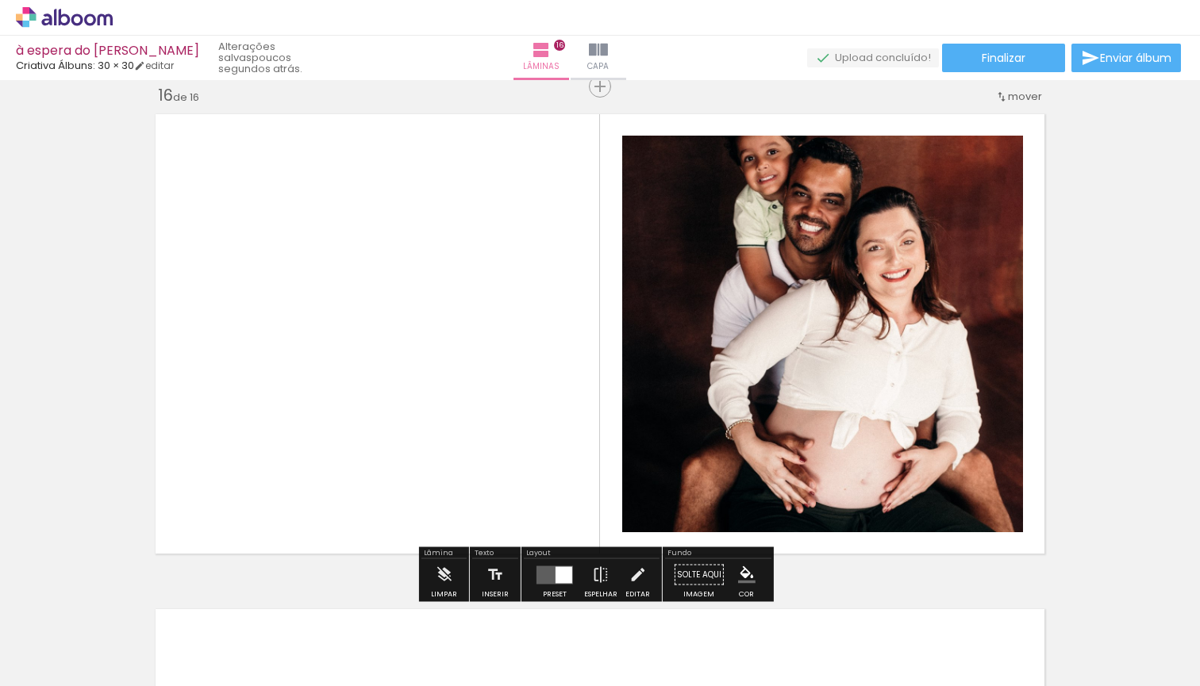
click at [938, 357] on quentale-photo at bounding box center [822, 334] width 401 height 397
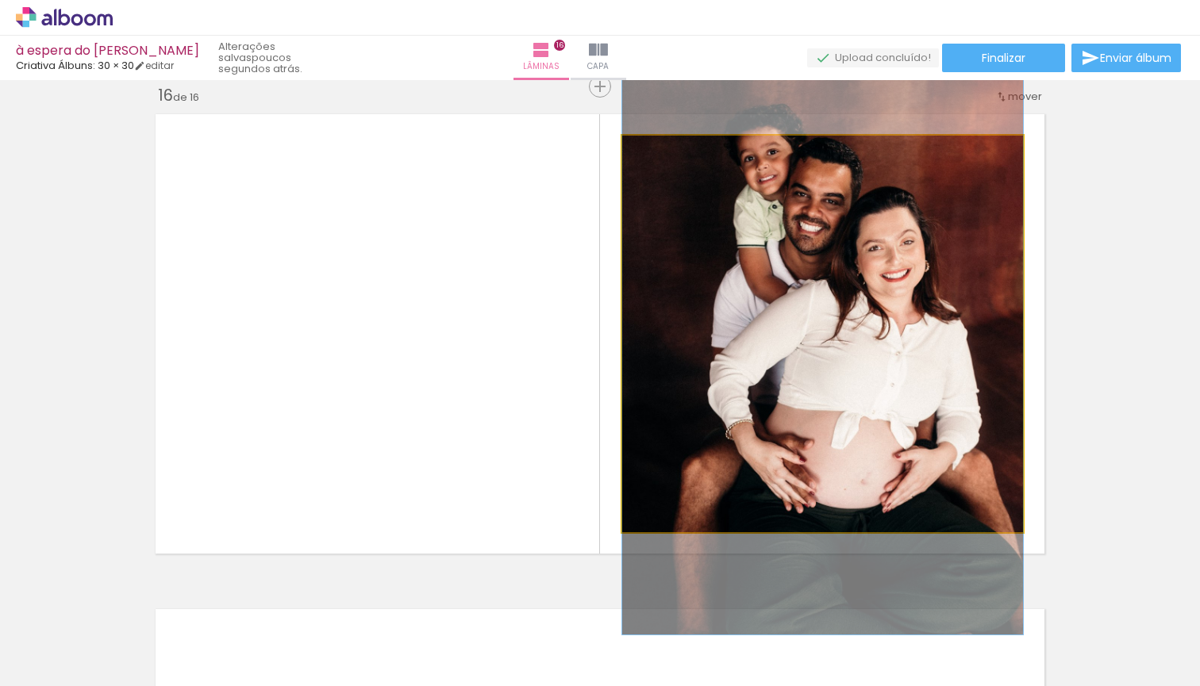
click at [880, 353] on quentale-photo at bounding box center [822, 334] width 401 height 397
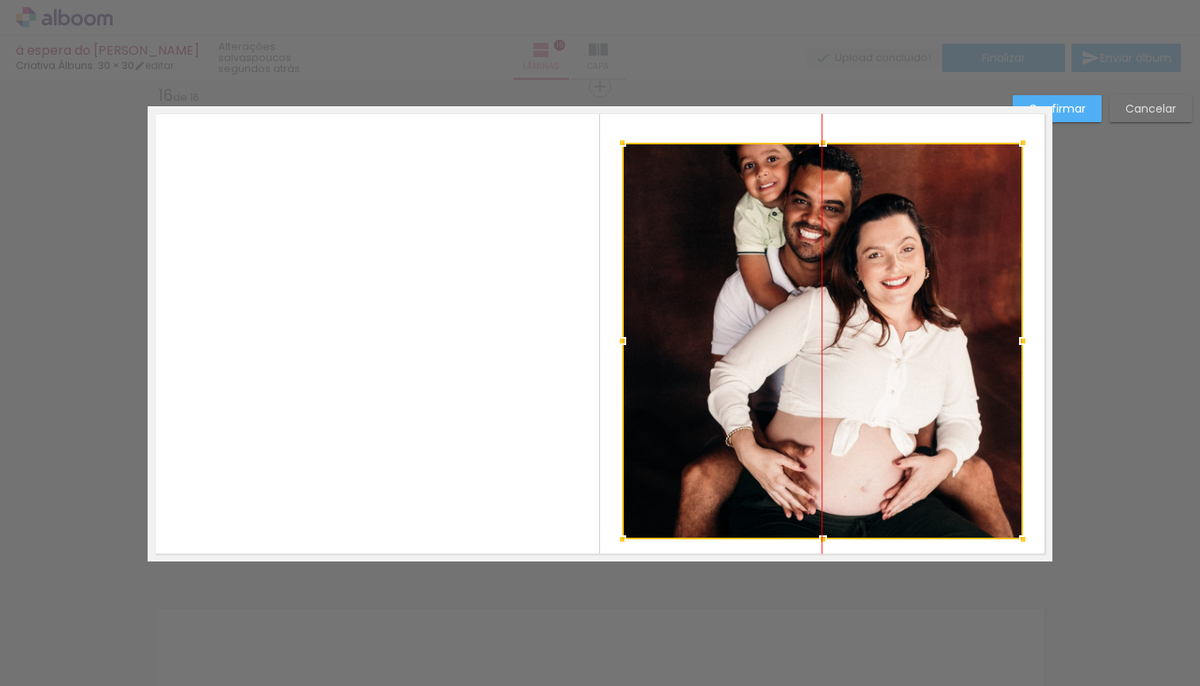
click at [876, 357] on div at bounding box center [822, 341] width 401 height 397
click at [904, 259] on div at bounding box center [822, 341] width 401 height 397
click at [0, 0] on slot "Cancelar" at bounding box center [0, 0] width 0 height 0
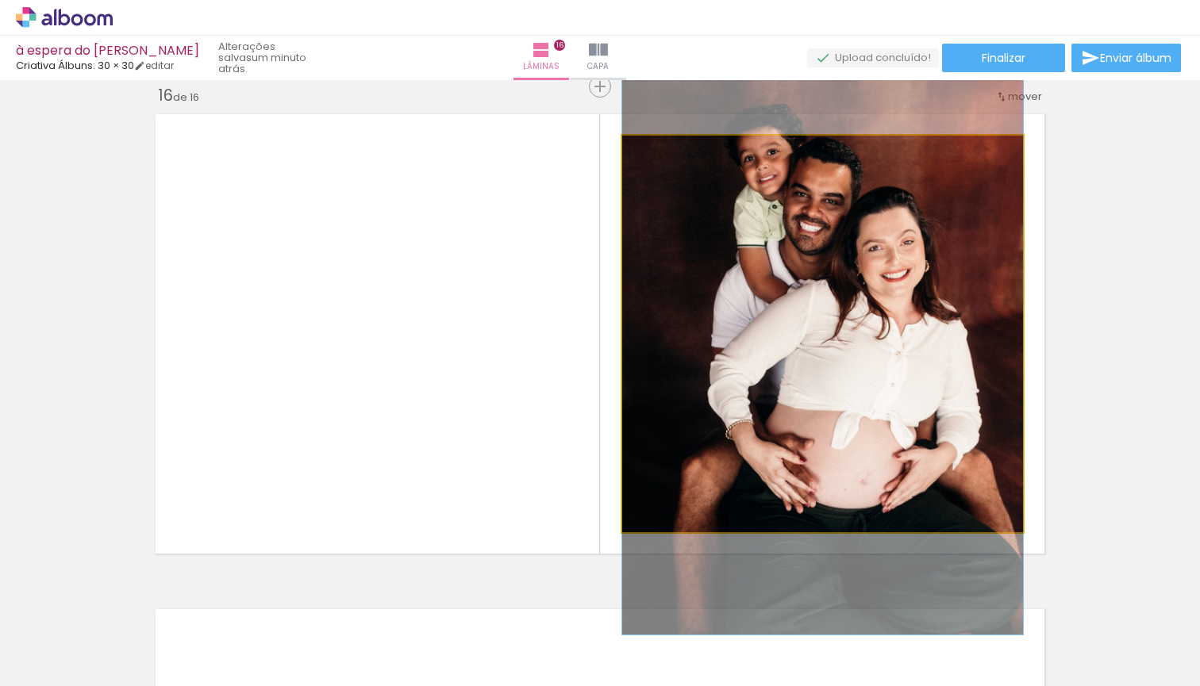
click at [893, 351] on quentale-photo at bounding box center [822, 334] width 401 height 397
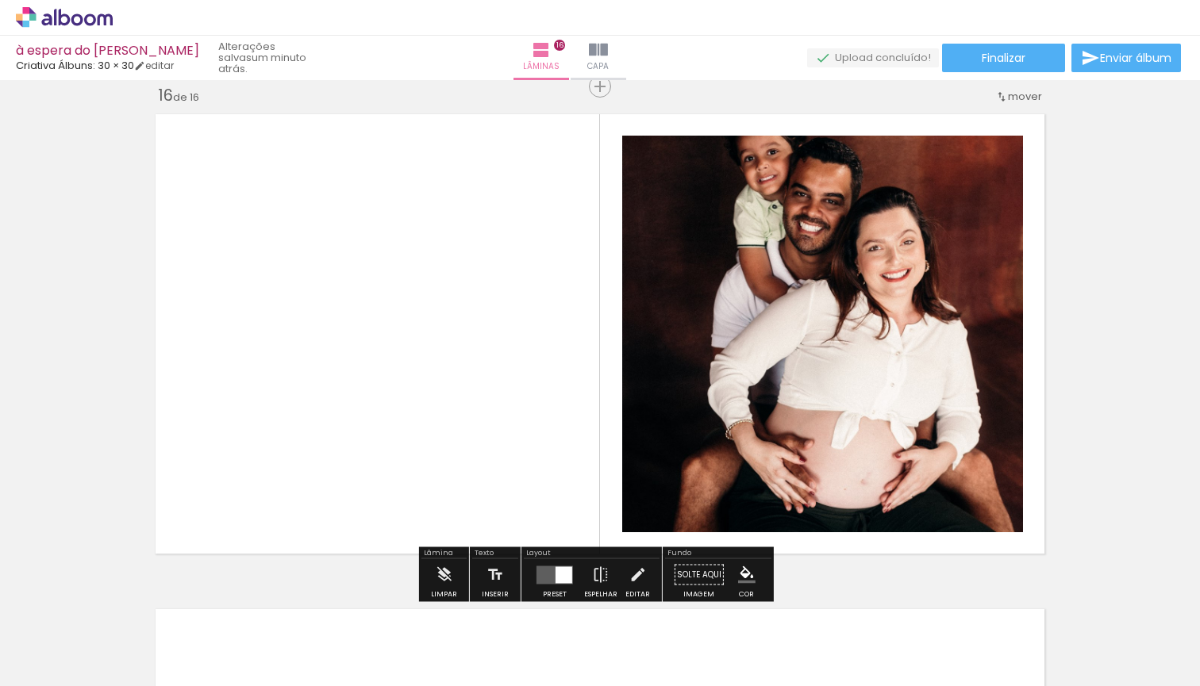
click at [885, 336] on quentale-photo at bounding box center [822, 334] width 401 height 397
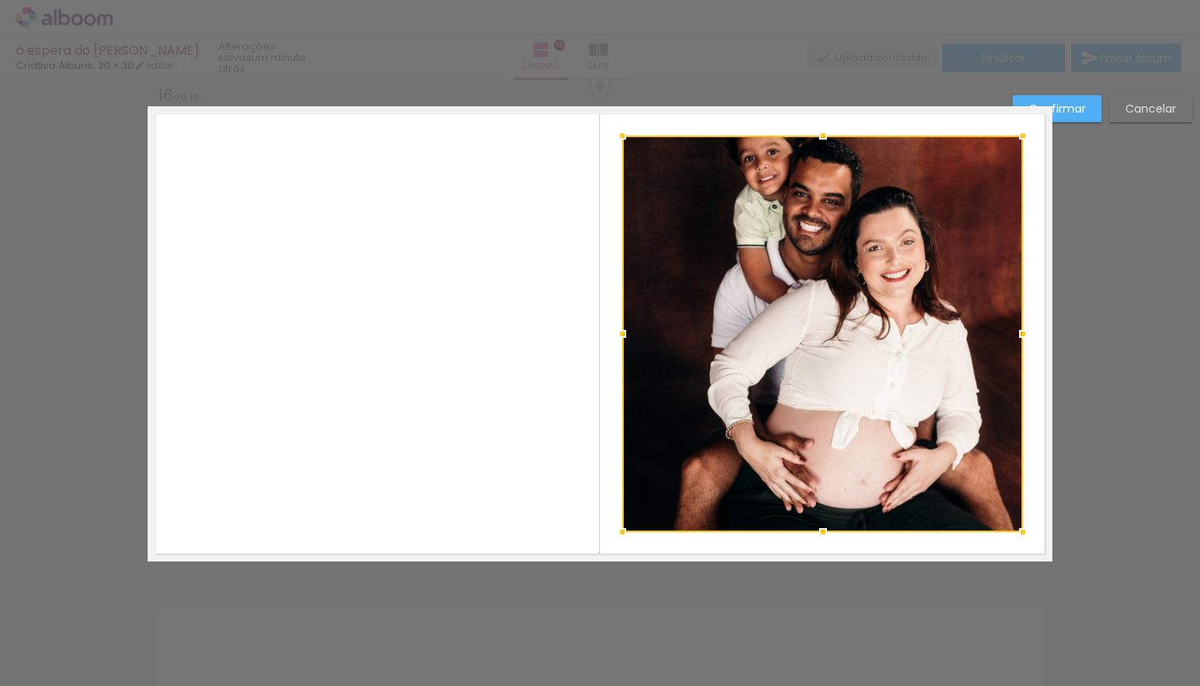
click at [739, 325] on div at bounding box center [822, 334] width 401 height 397
click at [0, 0] on slot "Cancelar" at bounding box center [0, 0] width 0 height 0
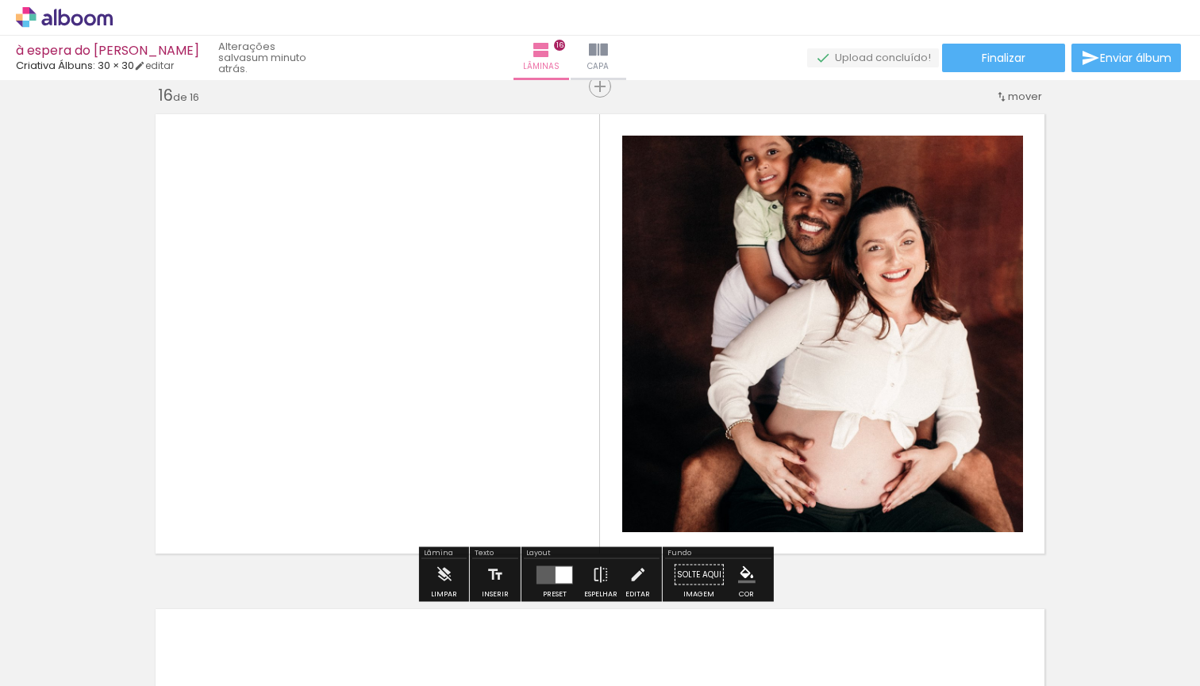
click at [917, 364] on quentale-photo at bounding box center [822, 334] width 401 height 397
click at [861, 342] on quentale-photo at bounding box center [822, 334] width 401 height 397
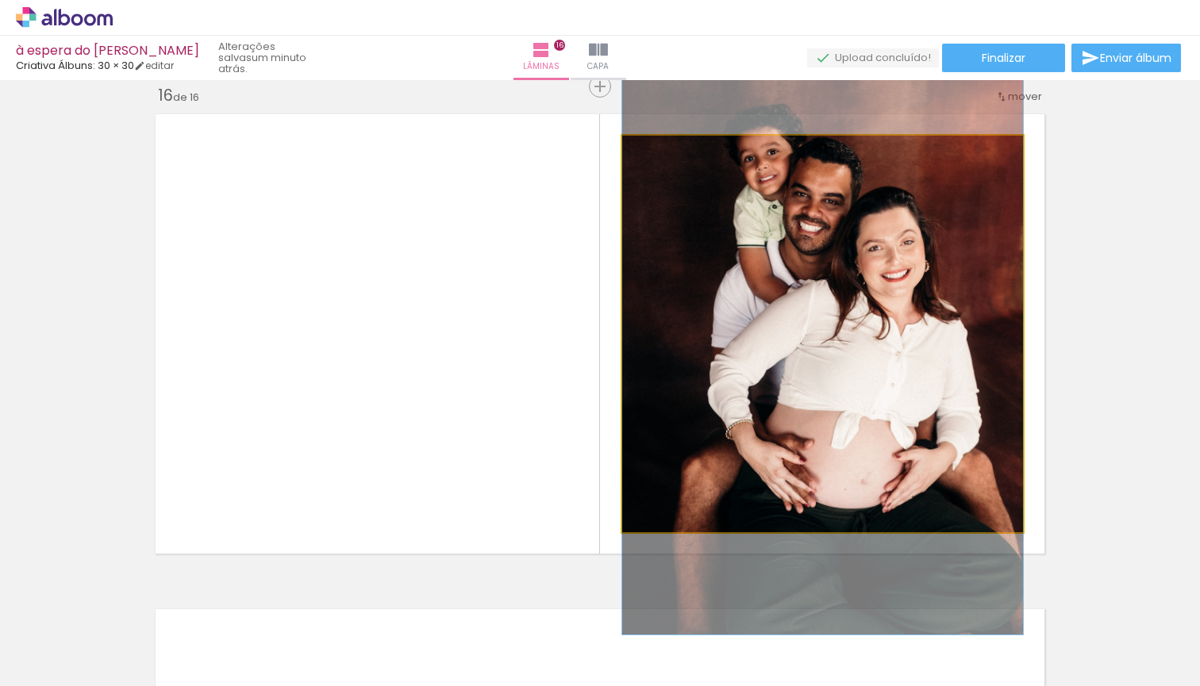
click at [803, 332] on quentale-photo at bounding box center [822, 334] width 401 height 397
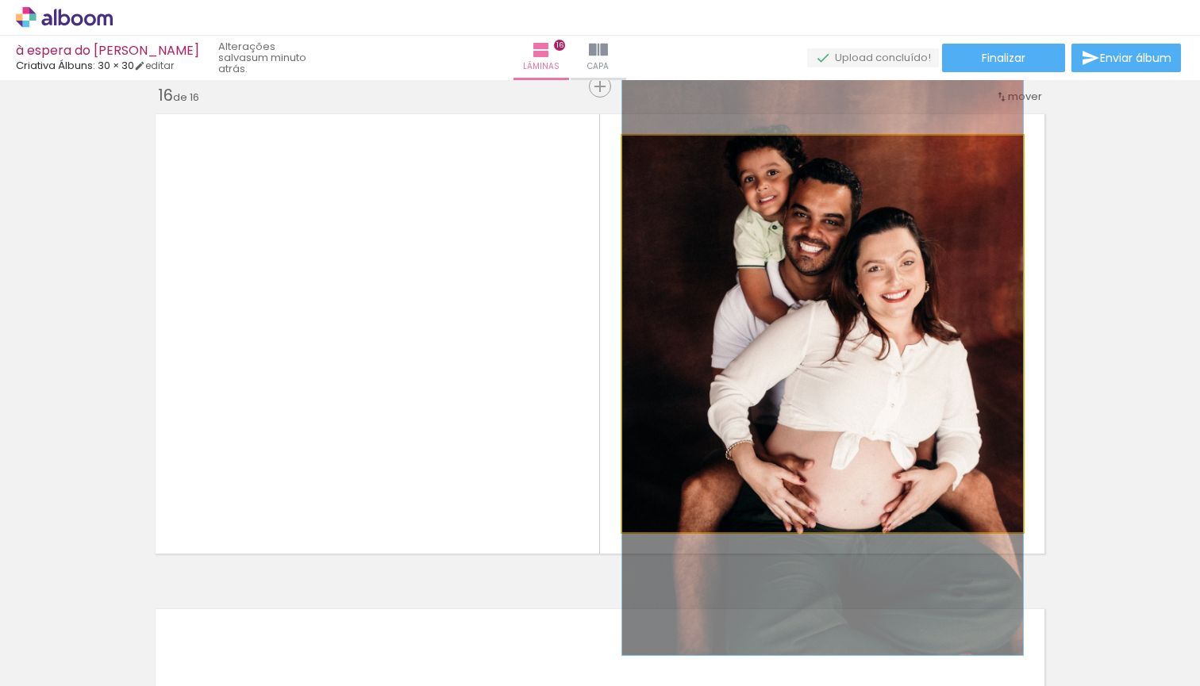
drag, startPoint x: 803, startPoint y: 285, endPoint x: 806, endPoint y: 305, distance: 20.9
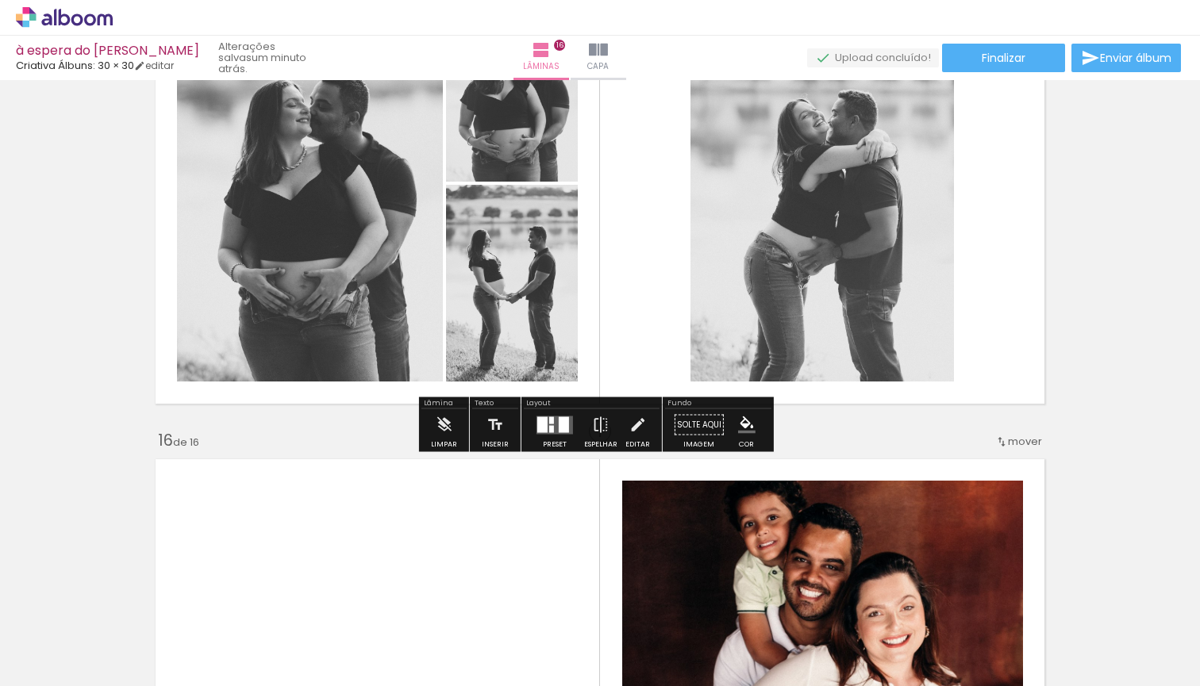
scroll to position [7566, 0]
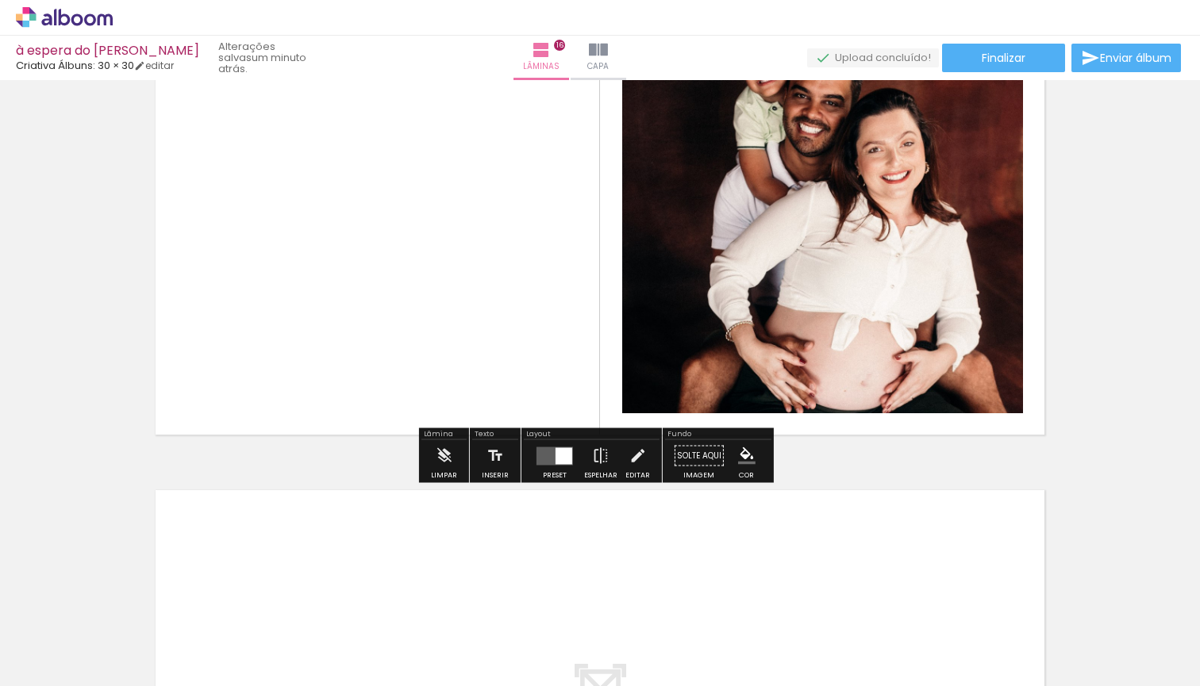
click at [808, 285] on quentale-photo at bounding box center [822, 215] width 401 height 397
click at [440, 454] on iron-icon at bounding box center [443, 456] width 17 height 32
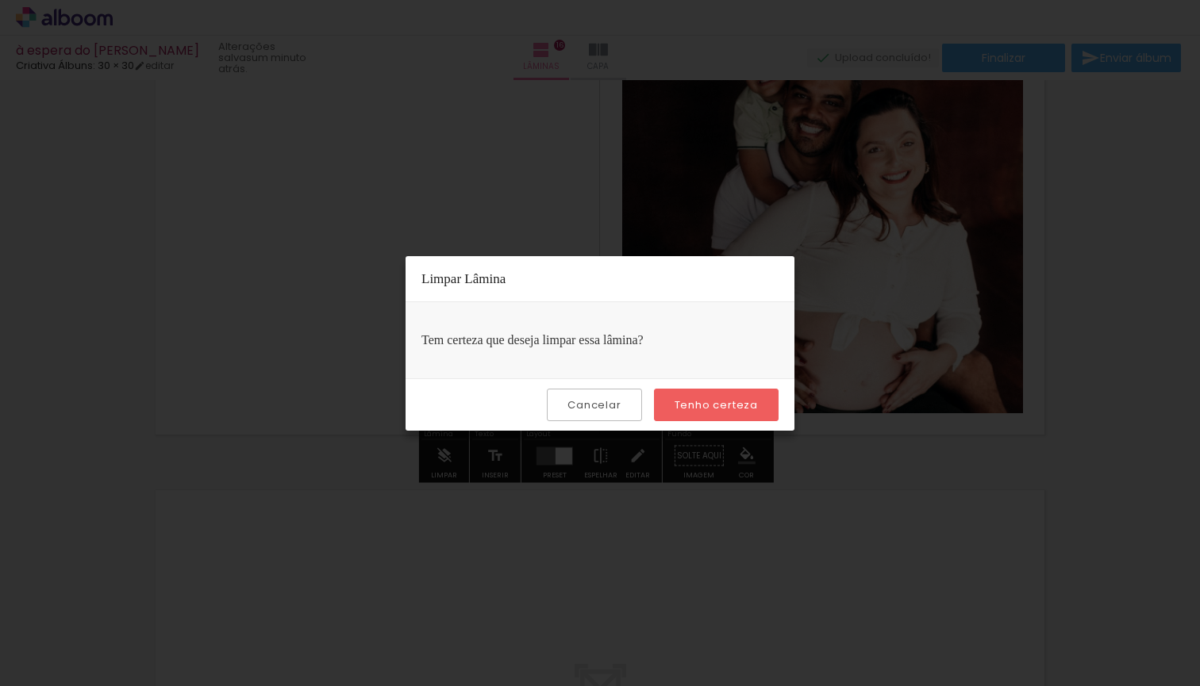
click at [0, 0] on slot "Tenho certeza" at bounding box center [0, 0] width 0 height 0
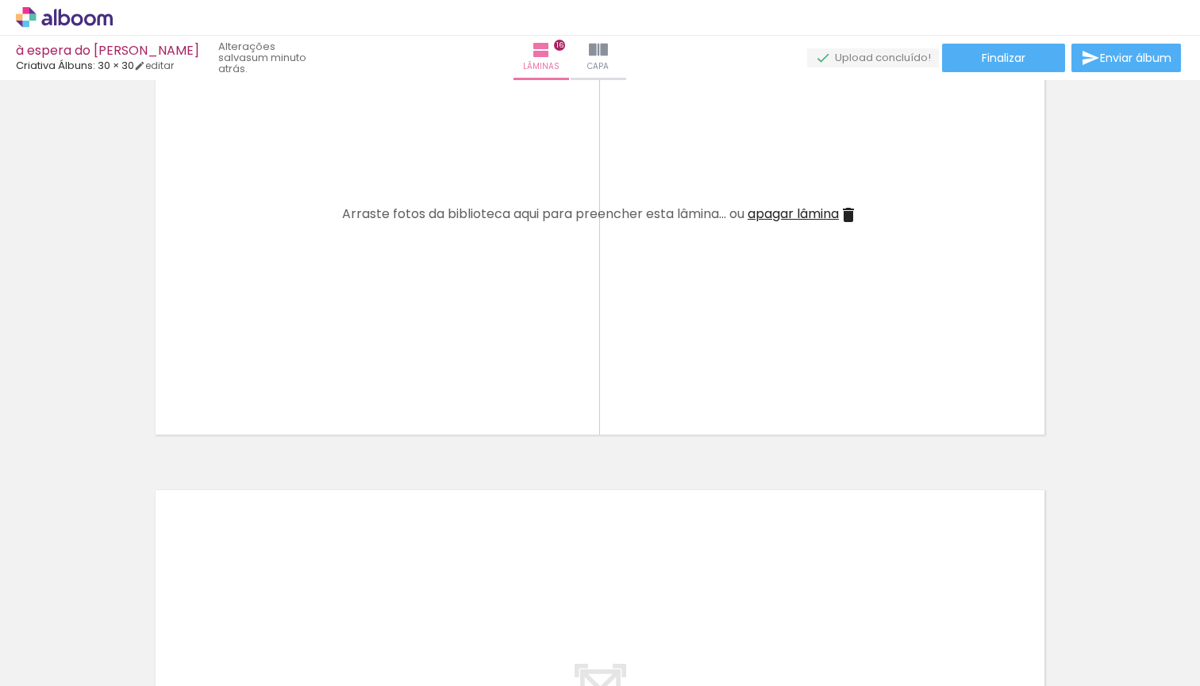
click at [806, 212] on span "apagar lâmina" at bounding box center [792, 214] width 91 height 18
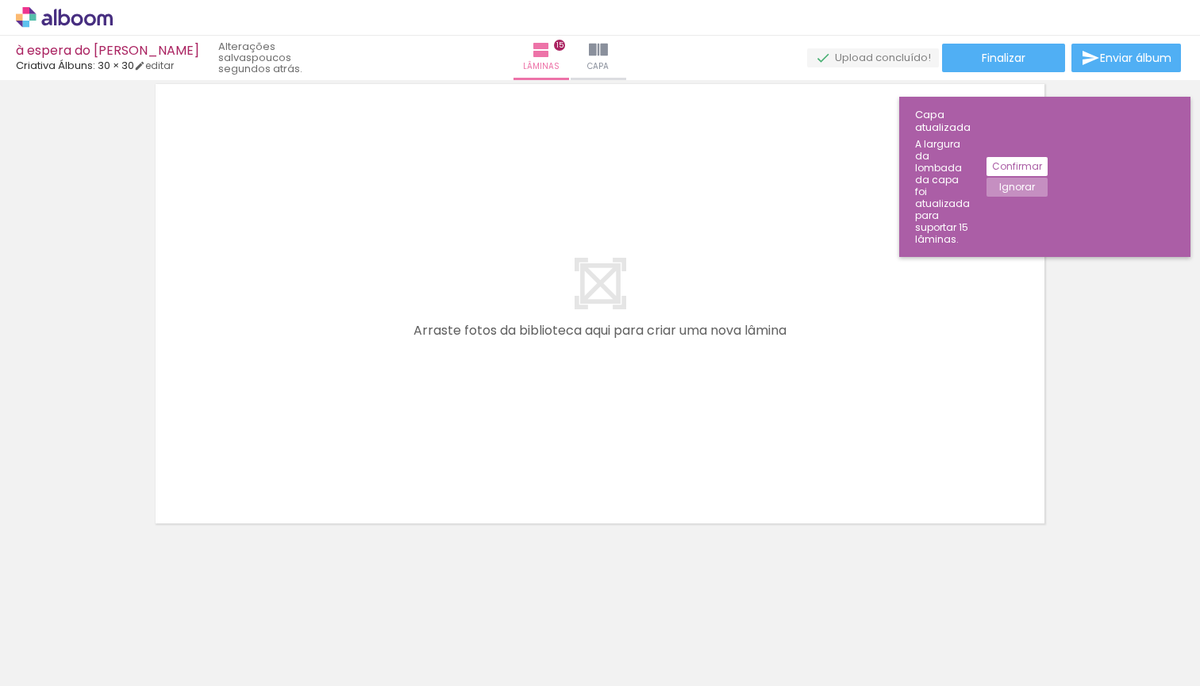
scroll to position [7276, 0]
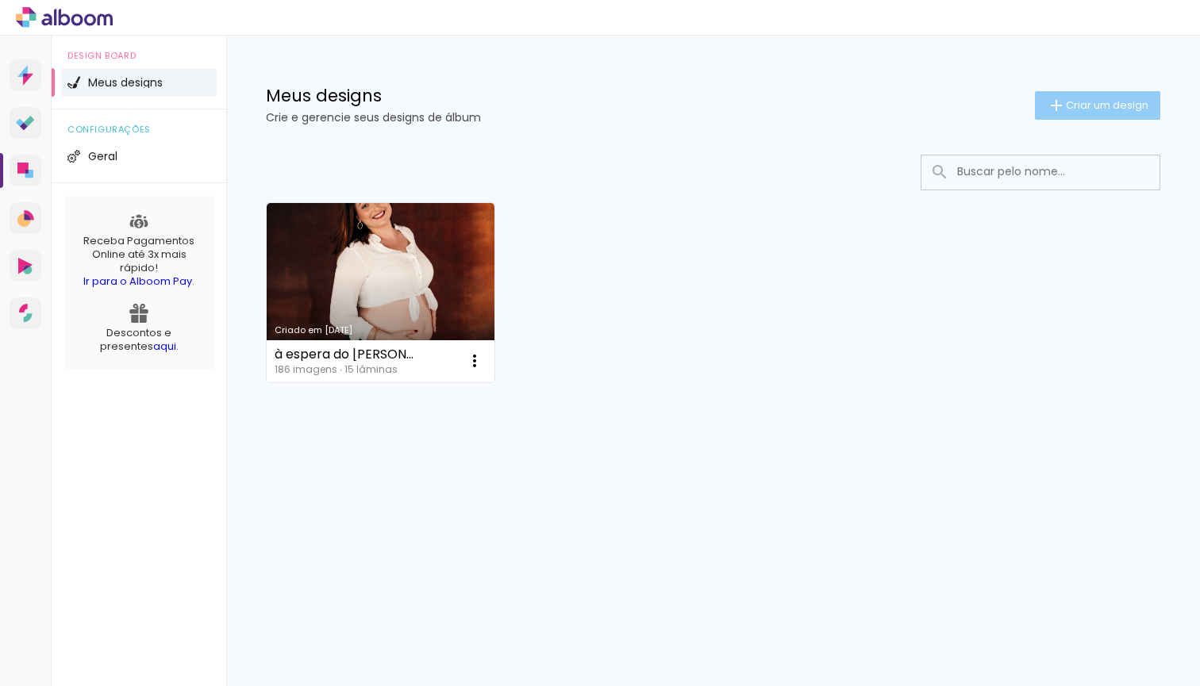
click at [1072, 117] on paper-button "Criar um design" at bounding box center [1097, 105] width 125 height 29
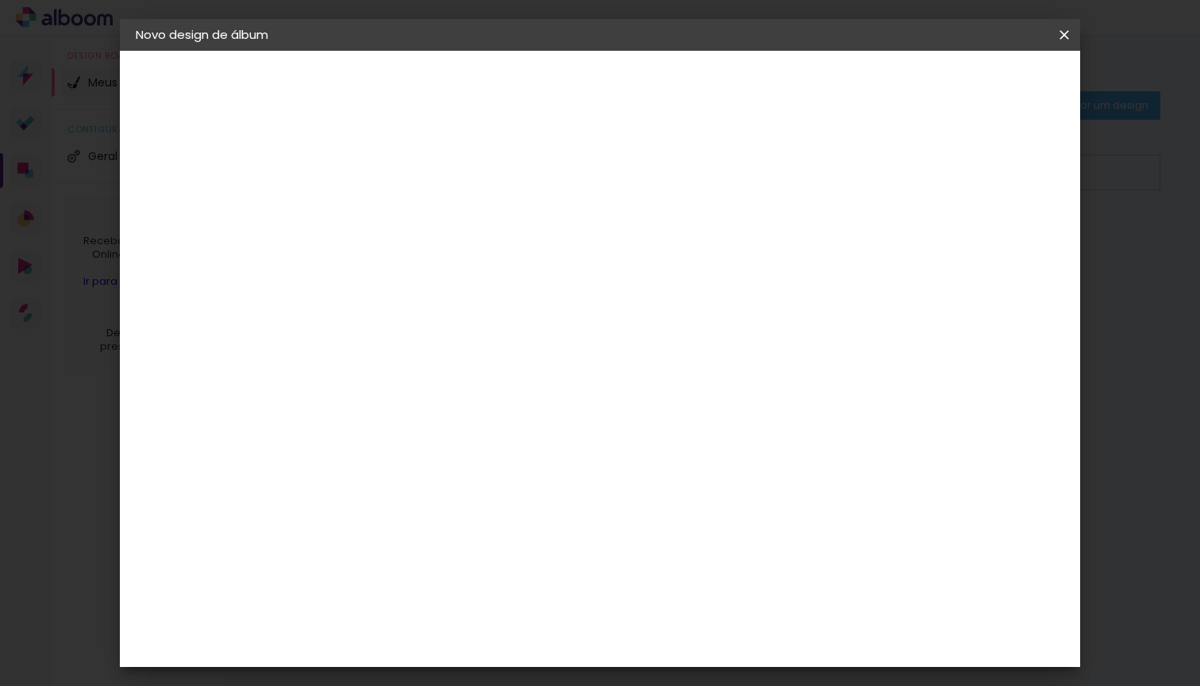
click at [395, 214] on input at bounding box center [395, 213] width 0 height 25
type input "Davi 7 Anos"
type paper-input "Davi 7 Anos"
click at [0, 0] on slot "Avançar" at bounding box center [0, 0] width 0 height 0
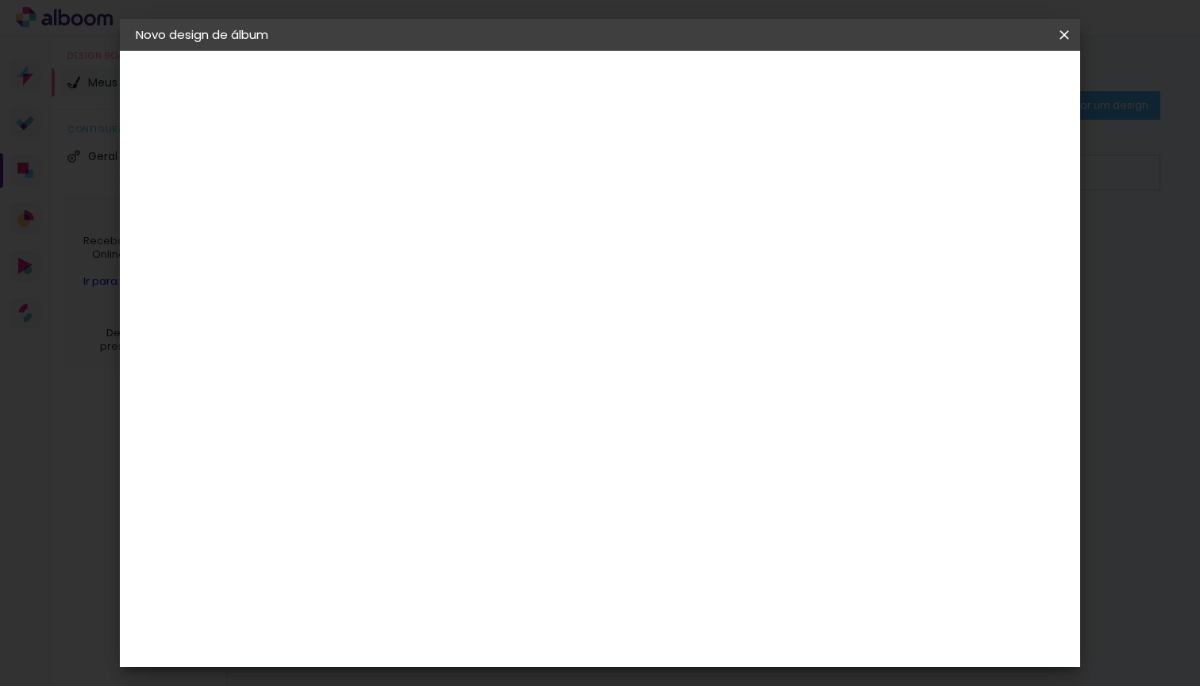
click at [0, 0] on slot "Avançar" at bounding box center [0, 0] width 0 height 0
click at [457, 264] on input "text" at bounding box center [426, 276] width 62 height 25
click at [740, 269] on paper-item "Fotolivro Premium" at bounding box center [702, 264] width 317 height 32
type input "Fotolivro Premium"
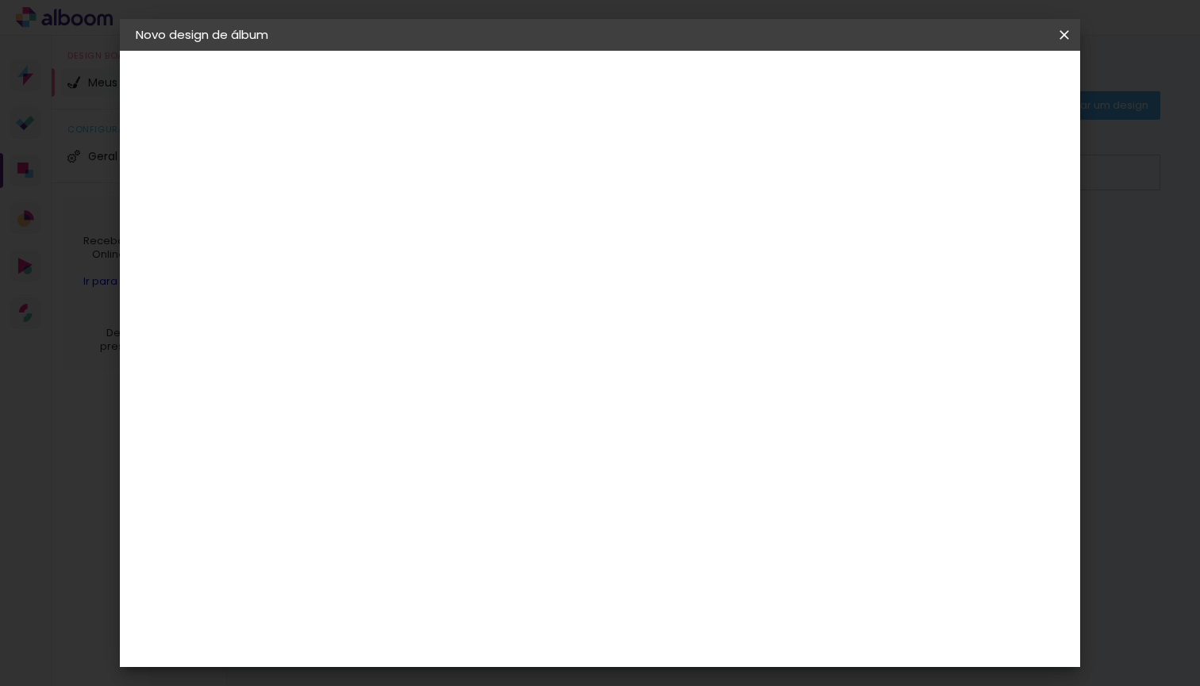
click at [590, 256] on input "Fotolivro Premium" at bounding box center [492, 260] width 194 height 25
click at [786, 256] on paper-item "Fotolivro Premium" at bounding box center [697, 264] width 317 height 32
click at [590, 187] on input "Fotolivro Premium" at bounding box center [492, 188] width 194 height 25
click at [654, 208] on div "Opções disponíveis Fotolivro Premium Tamanho Escolha o tamanho Horizontal Model…" at bounding box center [502, 592] width 304 height 1020
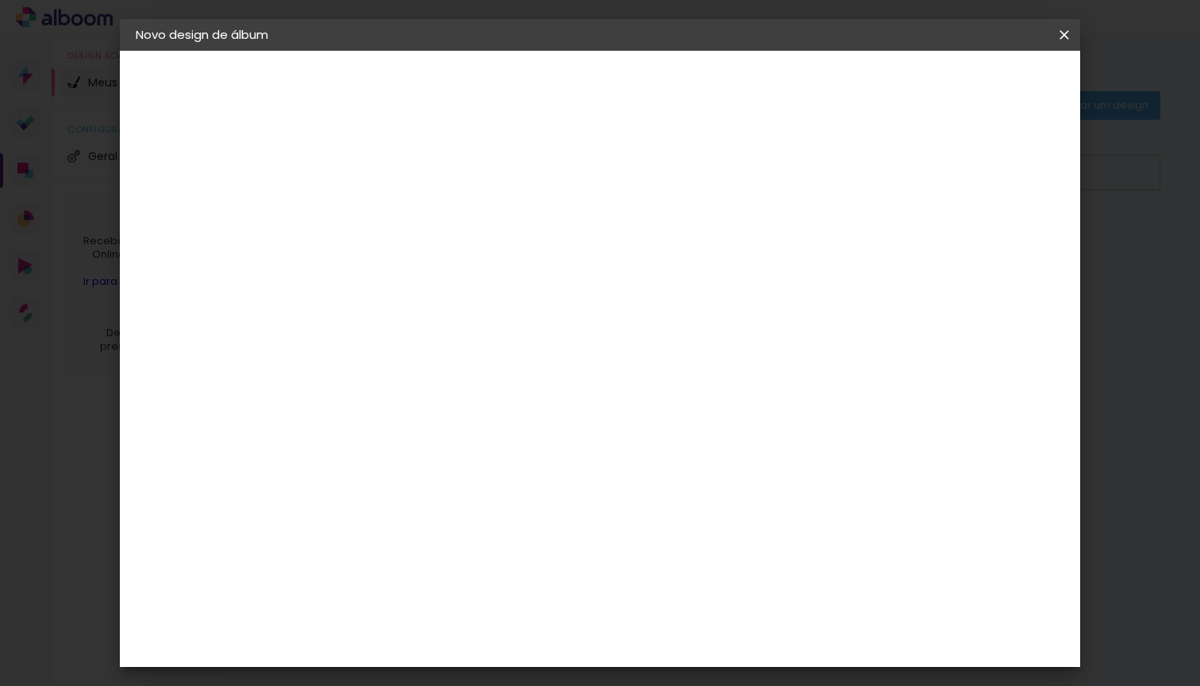
scroll to position [234, 0]
click at [502, 488] on span "20 × 20" at bounding box center [465, 509] width 74 height 42
click at [654, 92] on paper-button "Avançar" at bounding box center [615, 84] width 78 height 27
click at [0, 0] on iron-icon at bounding box center [0, 0] width 0 height 0
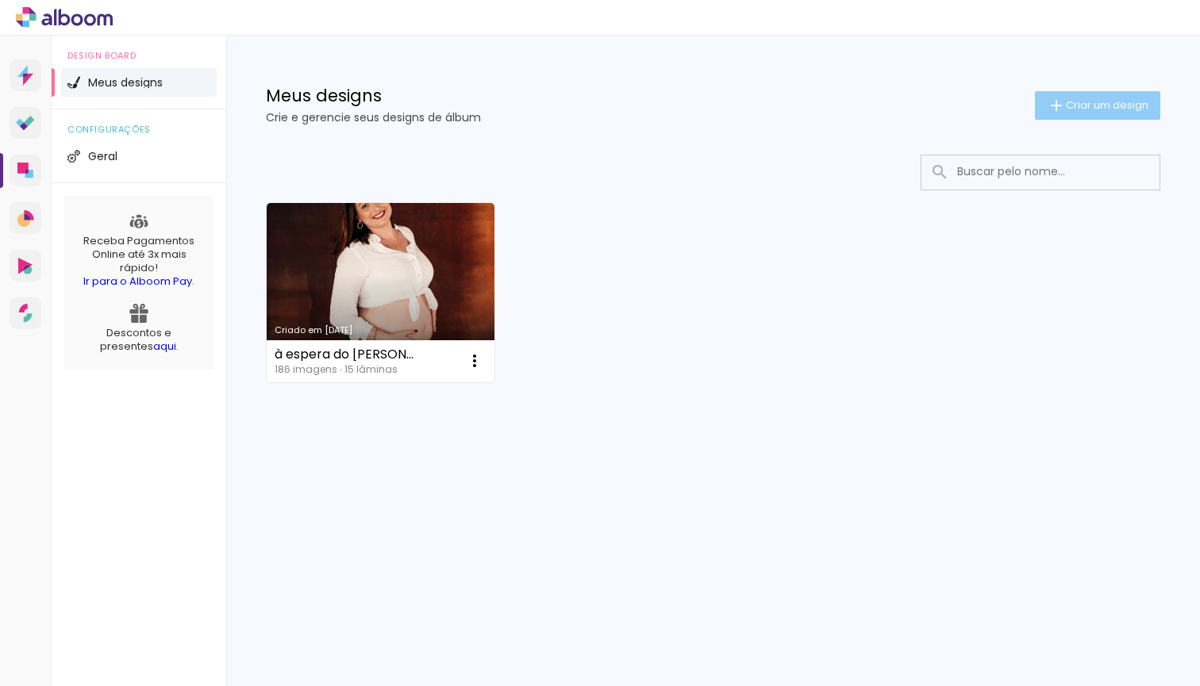
click at [1055, 102] on iron-icon at bounding box center [1056, 105] width 19 height 19
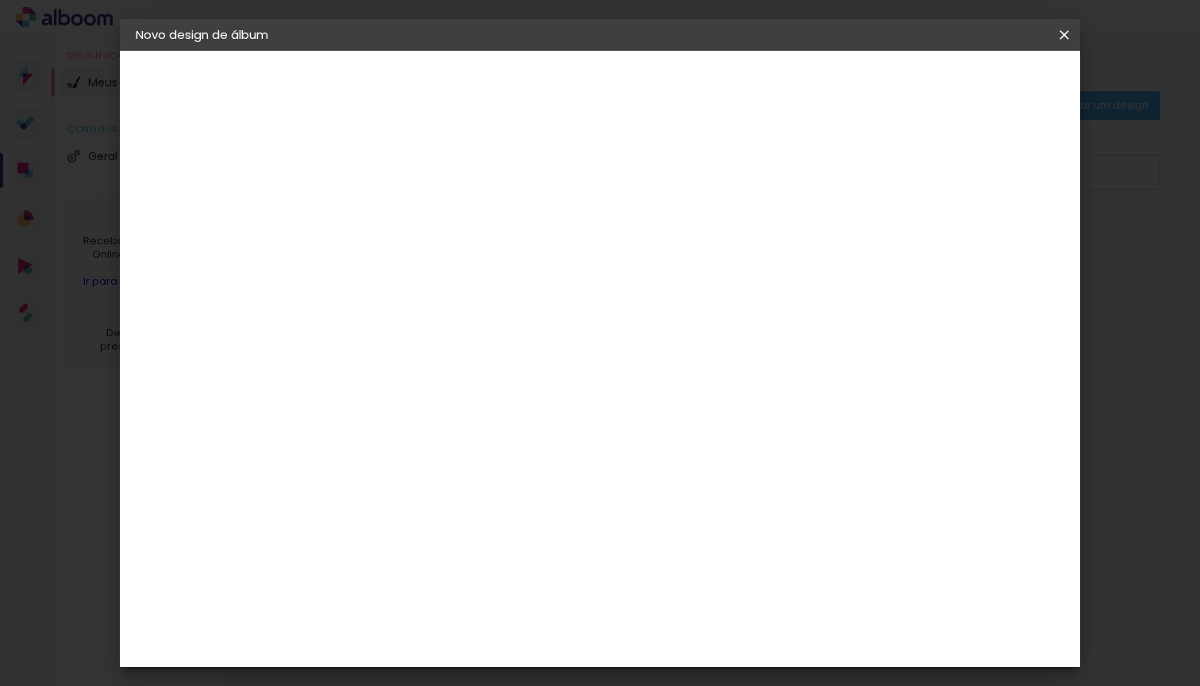
click at [395, 209] on input at bounding box center [395, 213] width 0 height 25
type input "H"
type input "P"
type input "à"
type input "à espera do Henriqur"
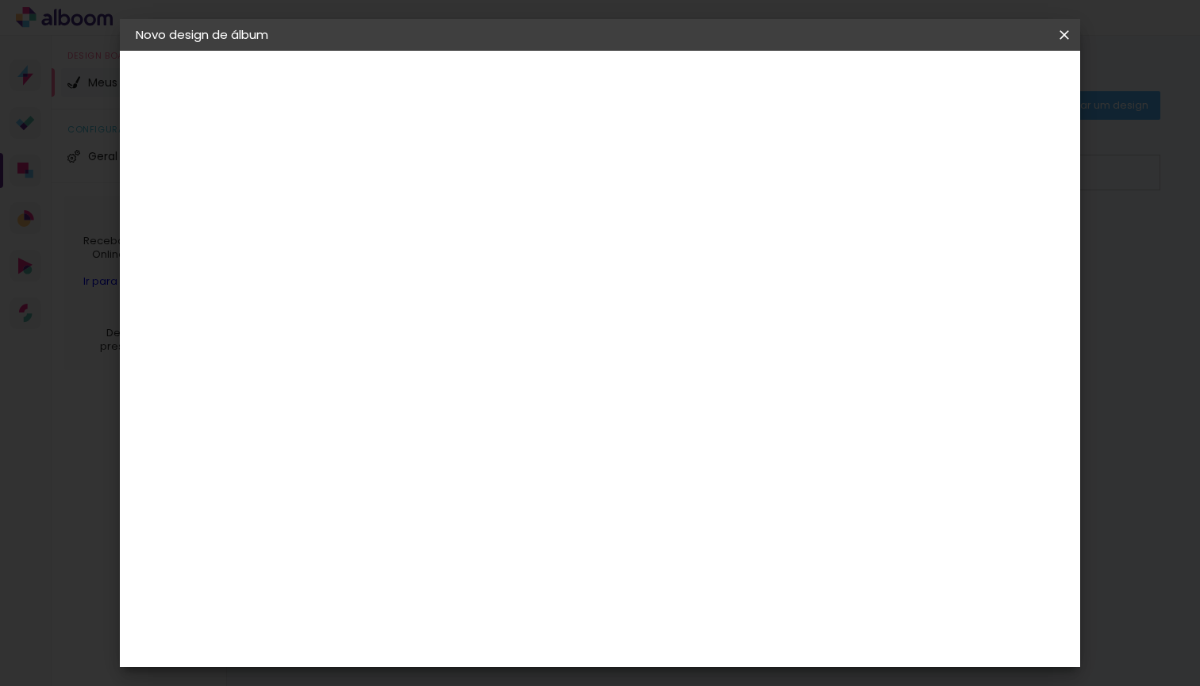
type paper-input "à espera do Henriqur"
type input "à espera do [PERSON_NAME]"
type paper-input "à espera do [PERSON_NAME]"
click at [558, 97] on paper-button "Avançar" at bounding box center [519, 84] width 78 height 27
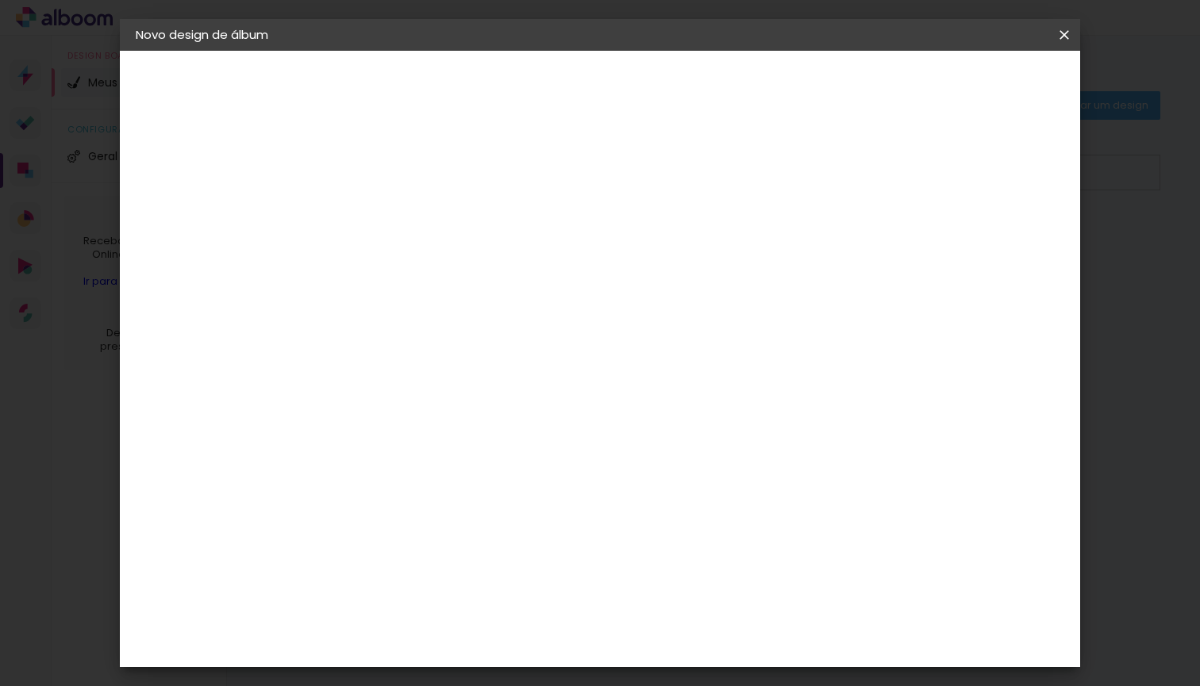
click at [692, 94] on paper-button "Avançar" at bounding box center [653, 84] width 78 height 27
click at [476, 289] on div at bounding box center [435, 290] width 81 height 2
click at [790, 263] on paper-item "Fotolivro Premium" at bounding box center [702, 264] width 317 height 32
type input "Fotolivro Premium"
